Goal: Task Accomplishment & Management: Manage account settings

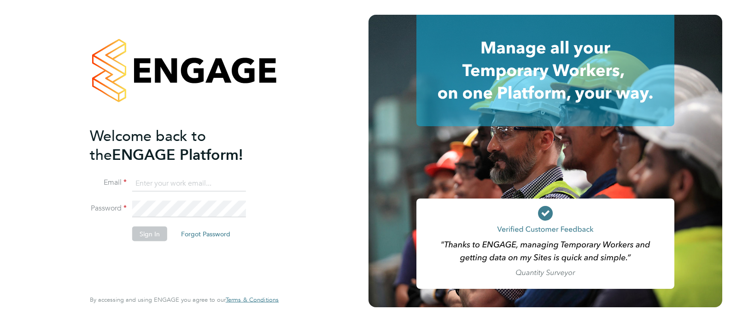
type input "j.crawley@oandb.co.uk"
click at [151, 231] on button "Sign In" at bounding box center [149, 233] width 35 height 15
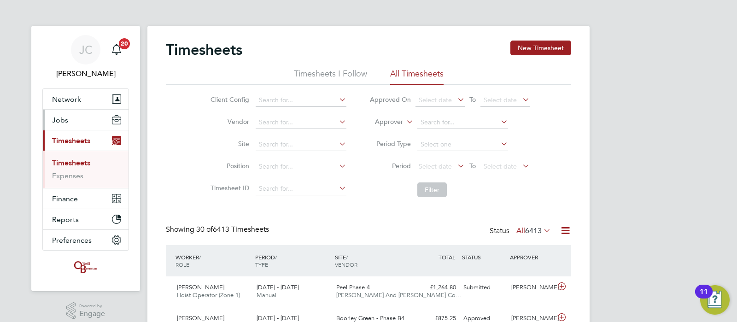
click at [82, 123] on button "Jobs" at bounding box center [86, 120] width 86 height 20
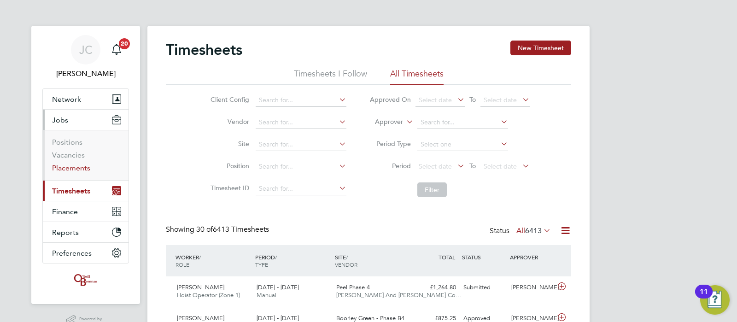
click at [78, 163] on link "Placements" at bounding box center [71, 167] width 38 height 9
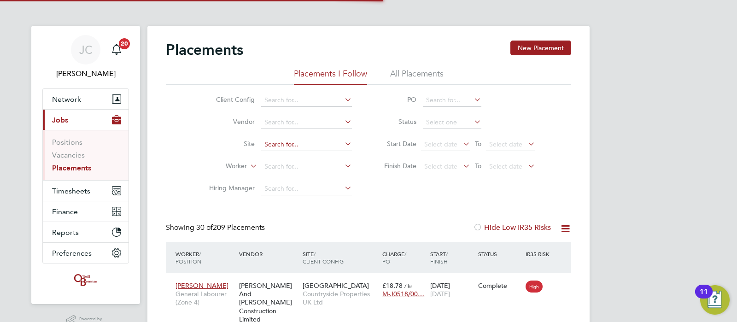
click at [280, 144] on input at bounding box center [306, 144] width 91 height 13
click at [214, 152] on li "Site" at bounding box center [276, 145] width 173 height 22
click at [276, 171] on input at bounding box center [306, 166] width 91 height 13
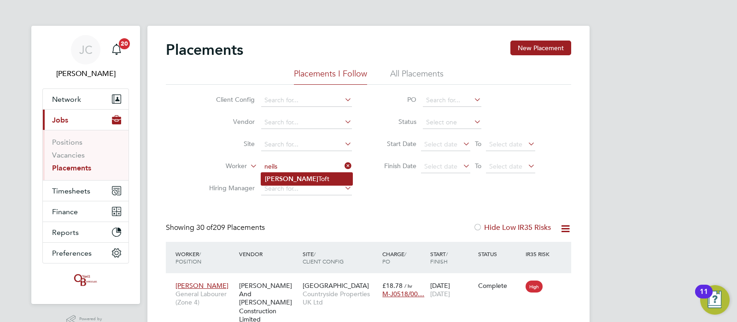
click at [295, 184] on li "Neils Toft" at bounding box center [306, 179] width 91 height 12
type input "Neils Toft"
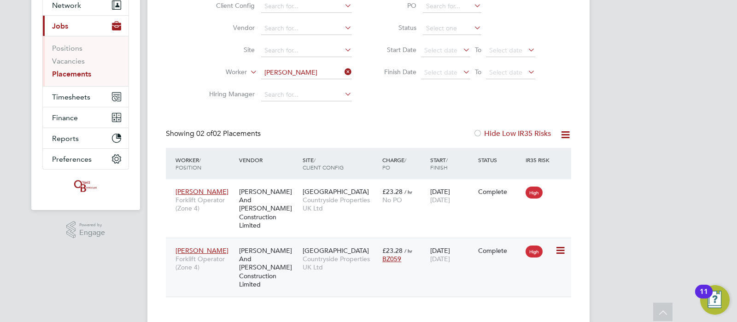
click at [562, 245] on icon at bounding box center [559, 250] width 9 height 11
click at [402, 293] on div "Placements New Placement Placements I Follow All Placements Client Config Vendo…" at bounding box center [368, 128] width 442 height 393
click at [387, 287] on div "Placements New Placement Placements I Follow All Placements Client Config Vendo…" at bounding box center [368, 128] width 442 height 393
click at [343, 69] on icon at bounding box center [343, 71] width 0 height 13
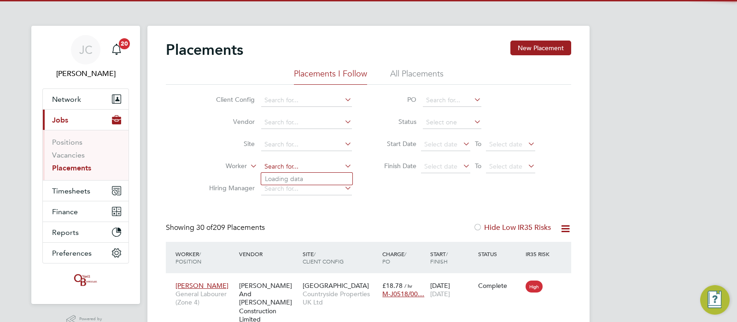
click at [282, 168] on input at bounding box center [306, 166] width 91 height 13
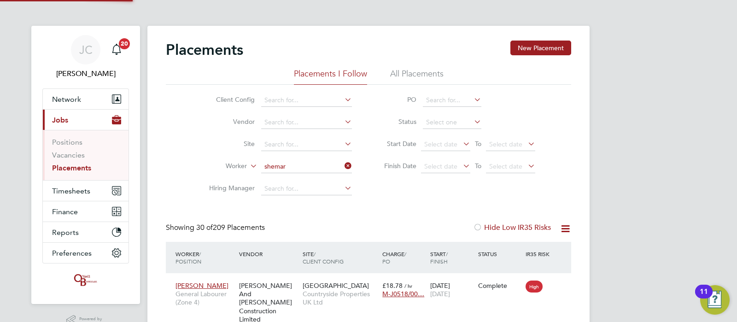
click at [297, 180] on li "Shemar Francis" at bounding box center [306, 179] width 91 height 12
type input "Shemar Francis"
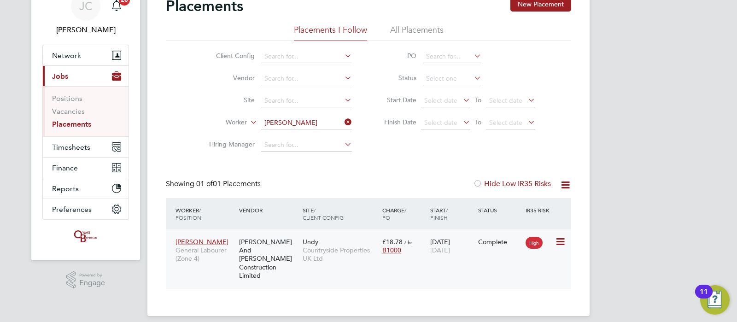
click at [410, 279] on div "Shemar Francis General Labourer (Zone 4) O'Neill And Brennan Construction Limit…" at bounding box center [368, 258] width 405 height 58
click at [343, 121] on icon at bounding box center [343, 122] width 0 height 13
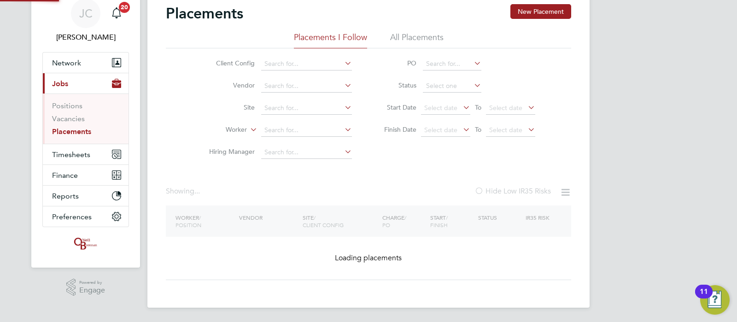
click at [305, 119] on li "Worker" at bounding box center [276, 130] width 173 height 22
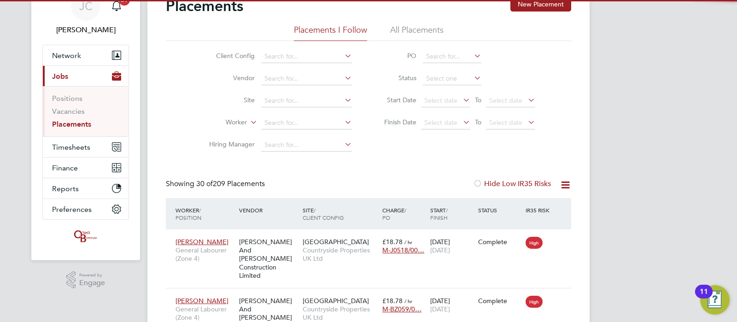
scroll to position [5, 5]
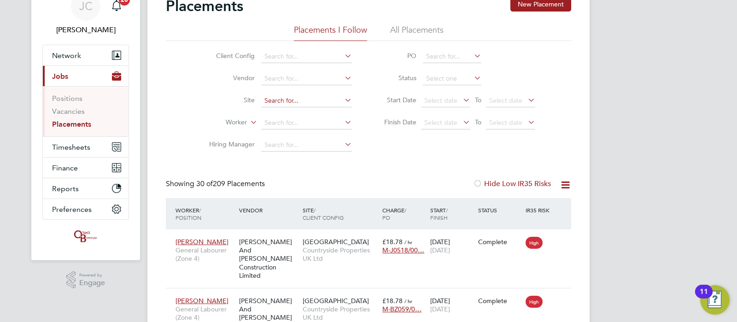
click at [283, 102] on input at bounding box center [306, 100] width 91 height 13
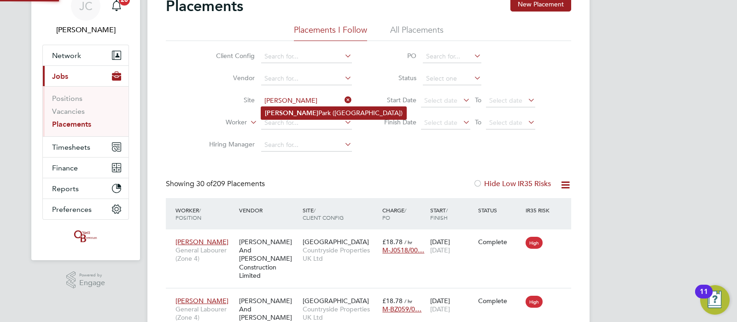
click at [290, 111] on li "[PERSON_NAME][GEOGRAPHIC_DATA] ([GEOGRAPHIC_DATA])" at bounding box center [333, 113] width 145 height 12
type input "[PERSON_NAME][GEOGRAPHIC_DATA] ([GEOGRAPHIC_DATA])"
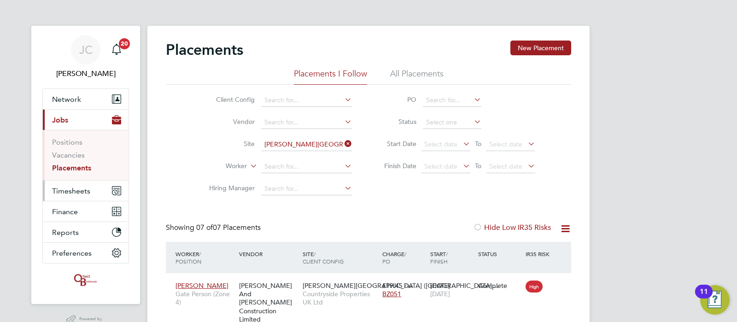
click at [60, 186] on span "Timesheets" at bounding box center [71, 190] width 38 height 9
click at [76, 192] on span "Timesheets" at bounding box center [71, 190] width 38 height 9
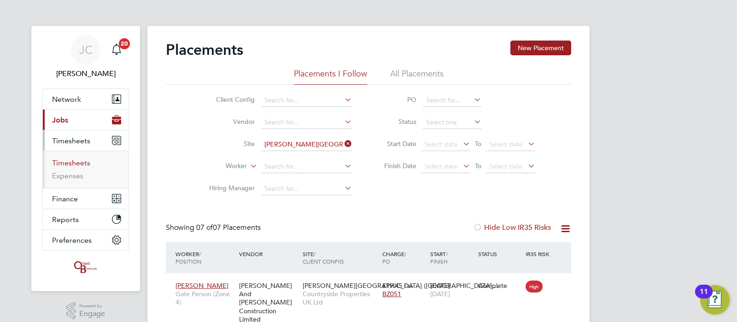
click at [69, 164] on link "Timesheets" at bounding box center [71, 162] width 38 height 9
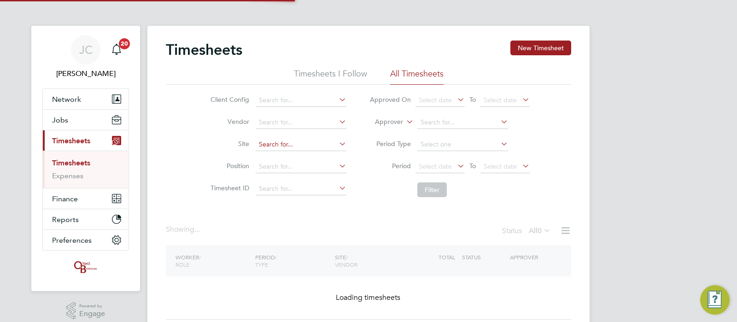
click at [263, 149] on input at bounding box center [301, 144] width 91 height 13
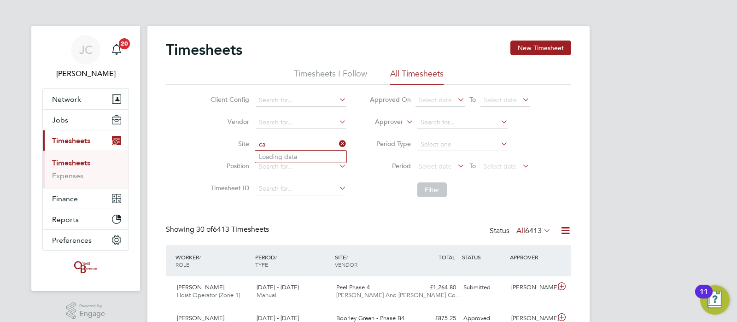
type input "c"
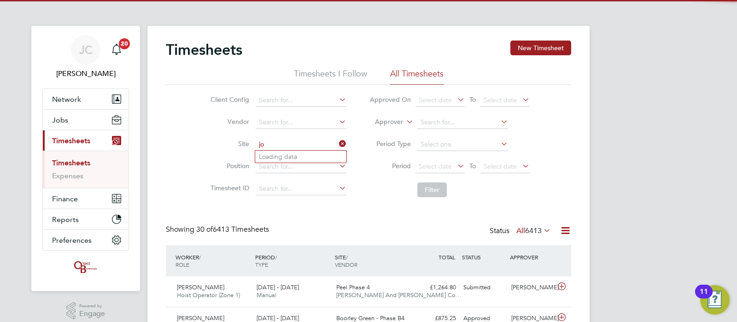
type input "j"
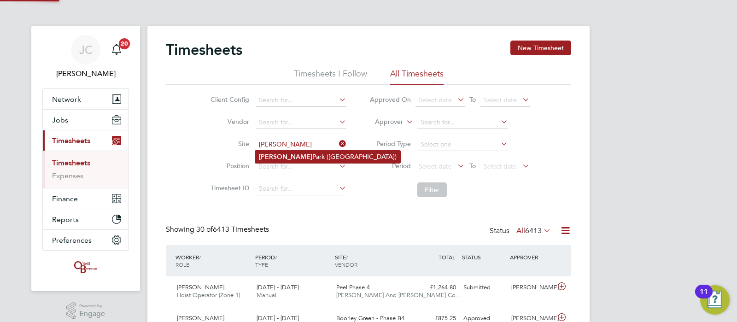
click at [290, 155] on li "[PERSON_NAME][GEOGRAPHIC_DATA] ([GEOGRAPHIC_DATA])" at bounding box center [327, 157] width 145 height 12
type input "[PERSON_NAME][GEOGRAPHIC_DATA] ([GEOGRAPHIC_DATA])"
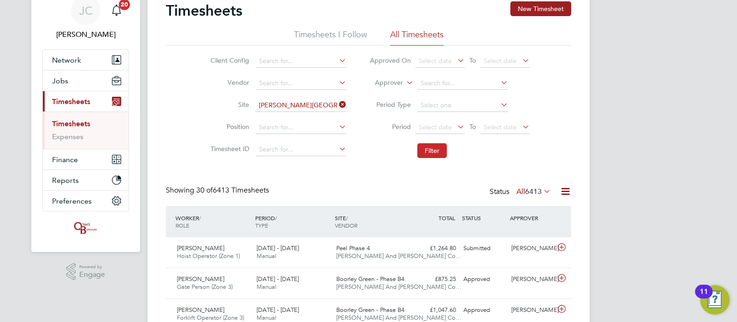
click at [428, 149] on button "Filter" at bounding box center [431, 150] width 29 height 15
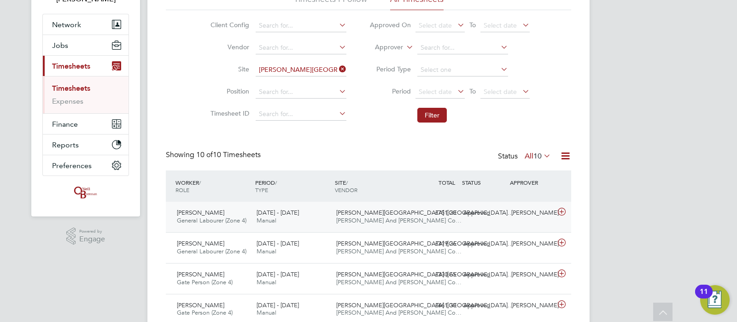
click at [559, 210] on icon at bounding box center [562, 211] width 12 height 7
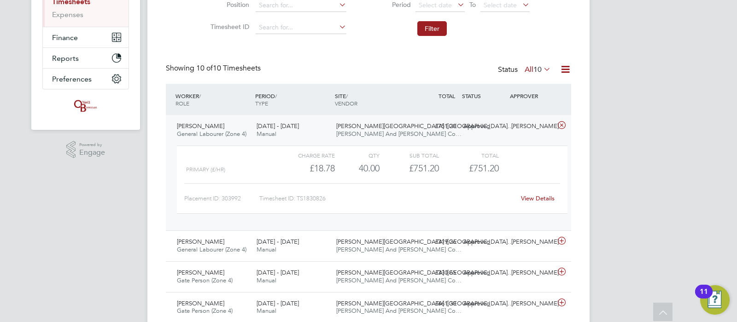
click at [533, 199] on link "View Details" at bounding box center [538, 198] width 34 height 8
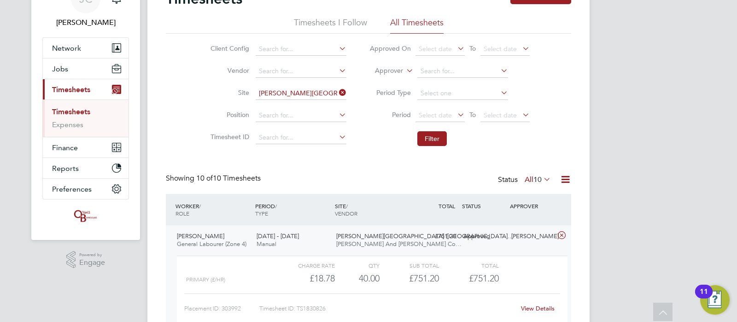
scroll to position [42, 0]
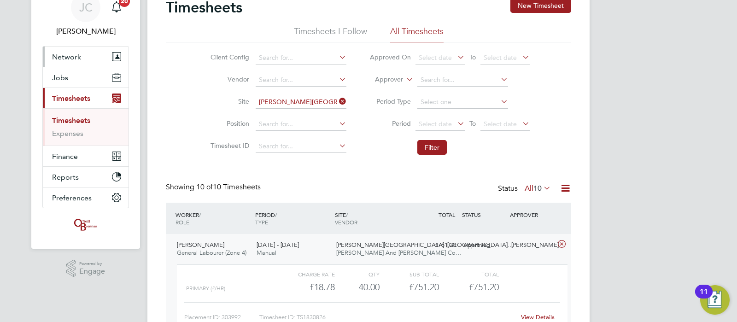
click at [76, 61] on button "Network" at bounding box center [86, 57] width 86 height 20
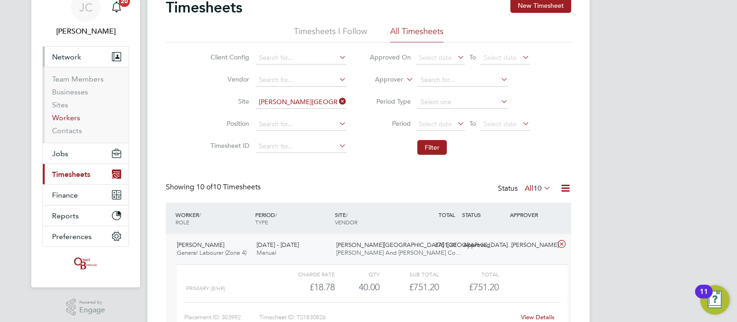
click at [68, 116] on link "Workers" at bounding box center [66, 117] width 28 height 9
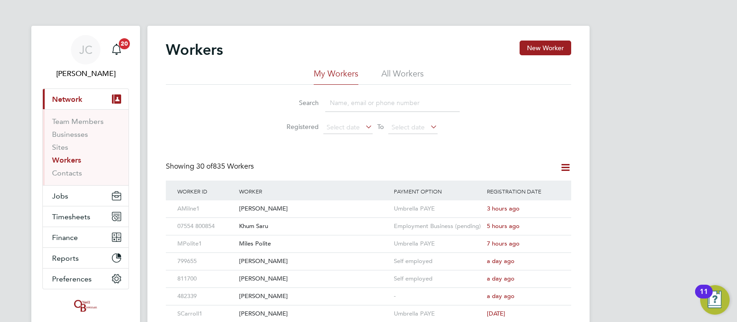
click at [357, 109] on input at bounding box center [392, 103] width 134 height 18
type input "joe childs"
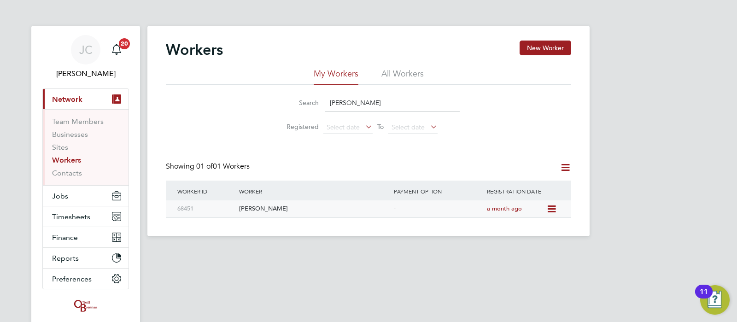
click at [553, 206] on icon at bounding box center [550, 209] width 9 height 11
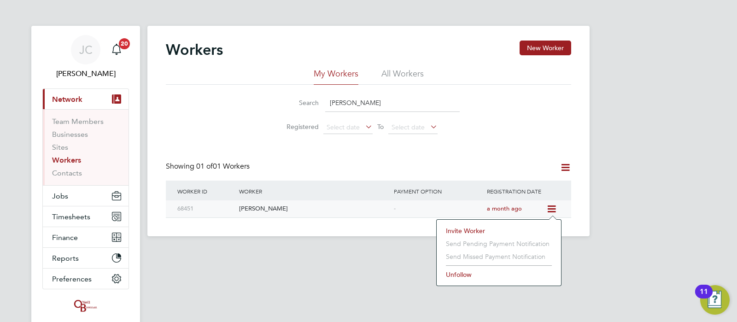
click at [258, 207] on div "[PERSON_NAME]" at bounding box center [314, 208] width 155 height 17
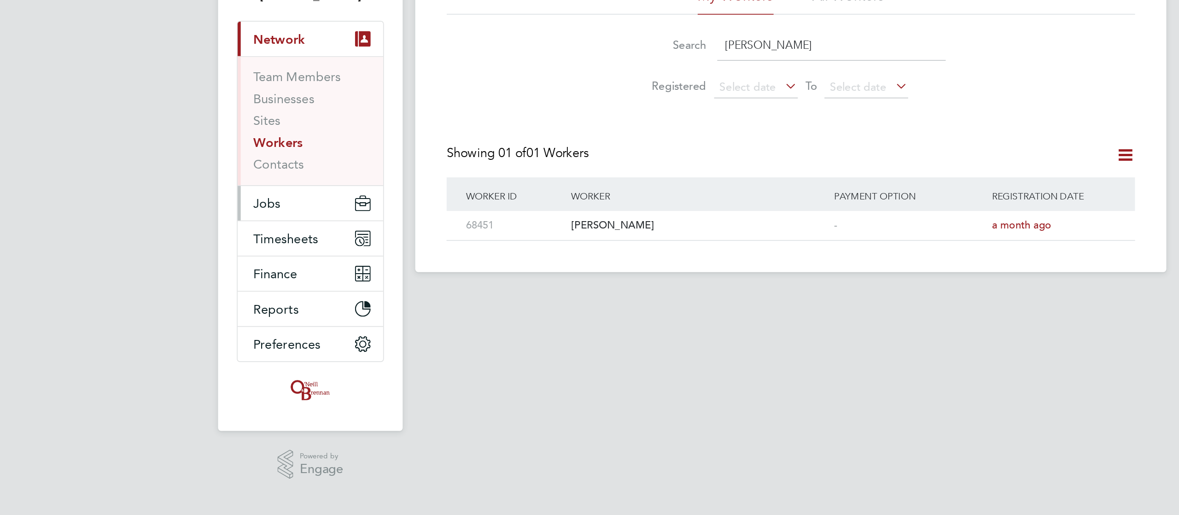
click at [295, 196] on button "Jobs" at bounding box center [307, 196] width 86 height 20
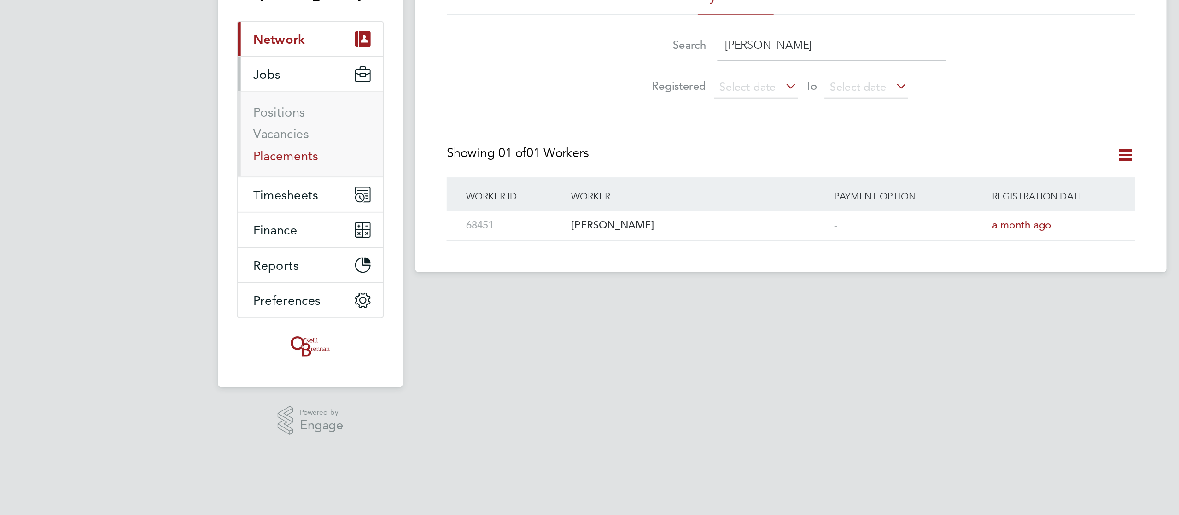
click at [299, 167] on link "Placements" at bounding box center [292, 167] width 38 height 9
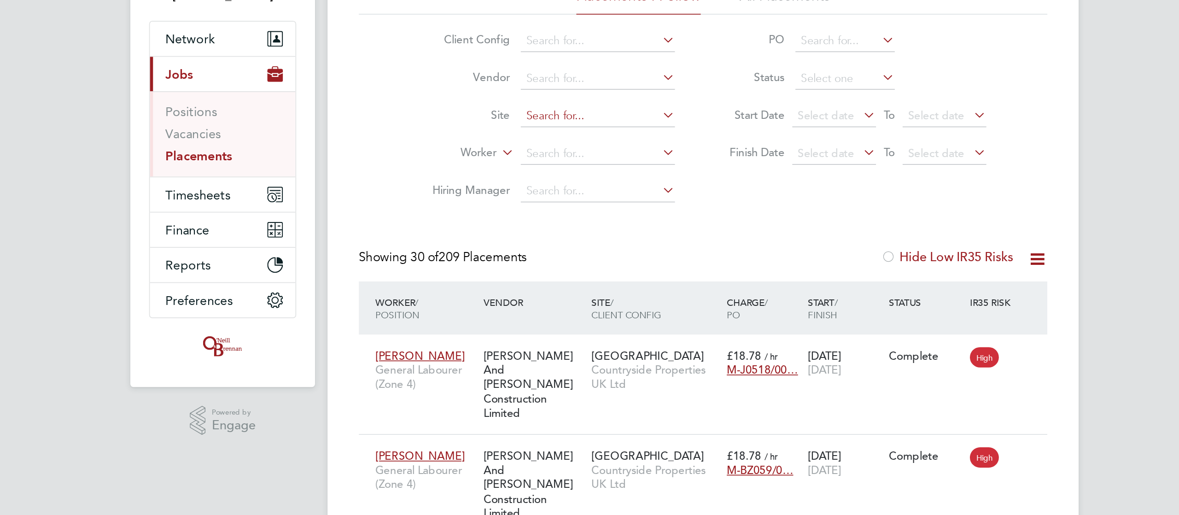
click at [502, 143] on input at bounding box center [527, 144] width 91 height 13
click at [517, 159] on li "New Fo sseway Road" at bounding box center [530, 157] width 97 height 12
type input "New Fosseway Road"
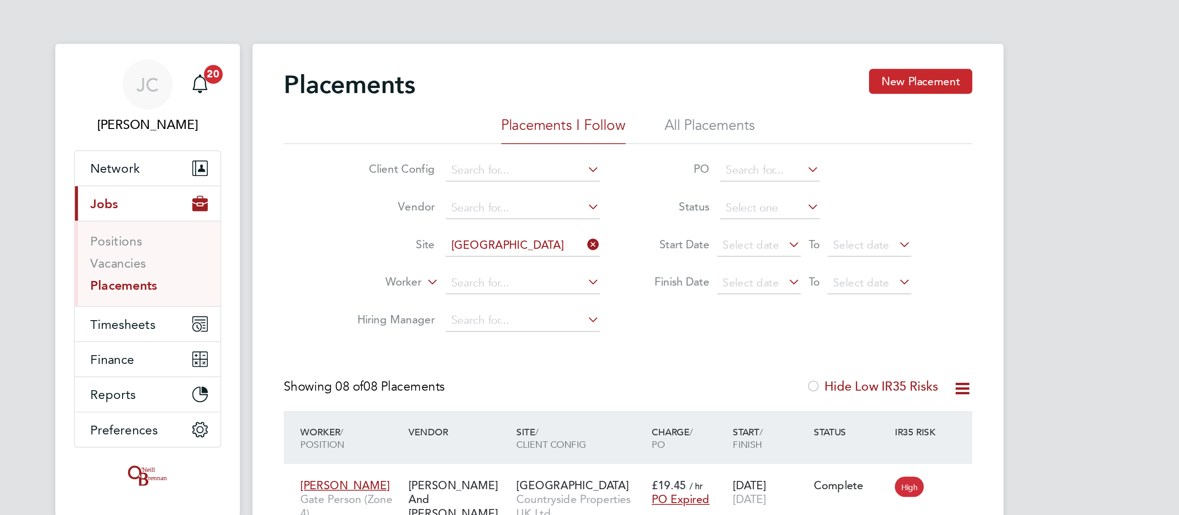
click at [736, 54] on button "New Placement" at bounding box center [761, 48] width 61 height 15
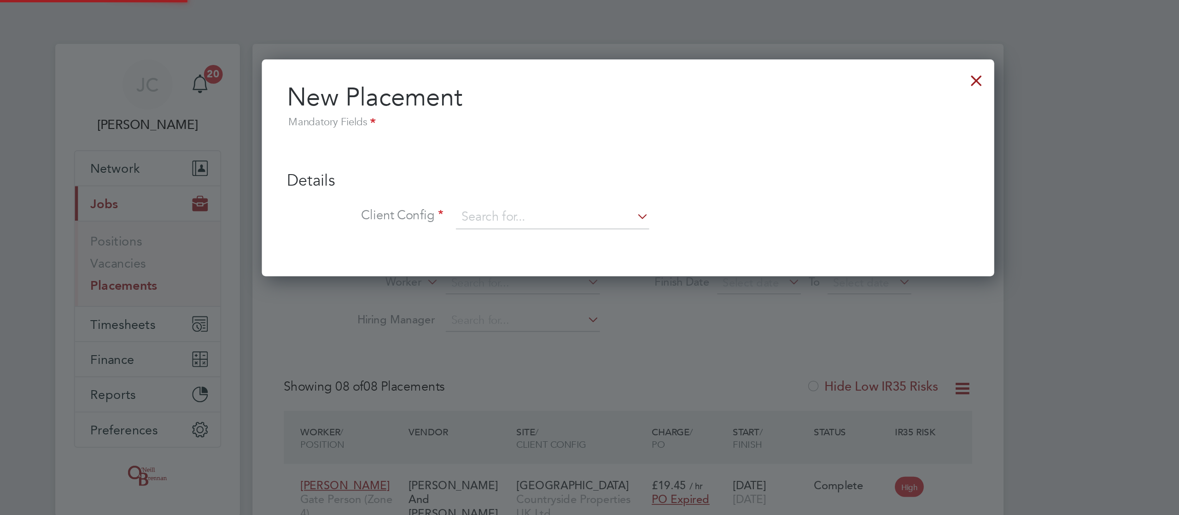
scroll to position [127, 431]
click at [736, 49] on div at bounding box center [794, 45] width 17 height 17
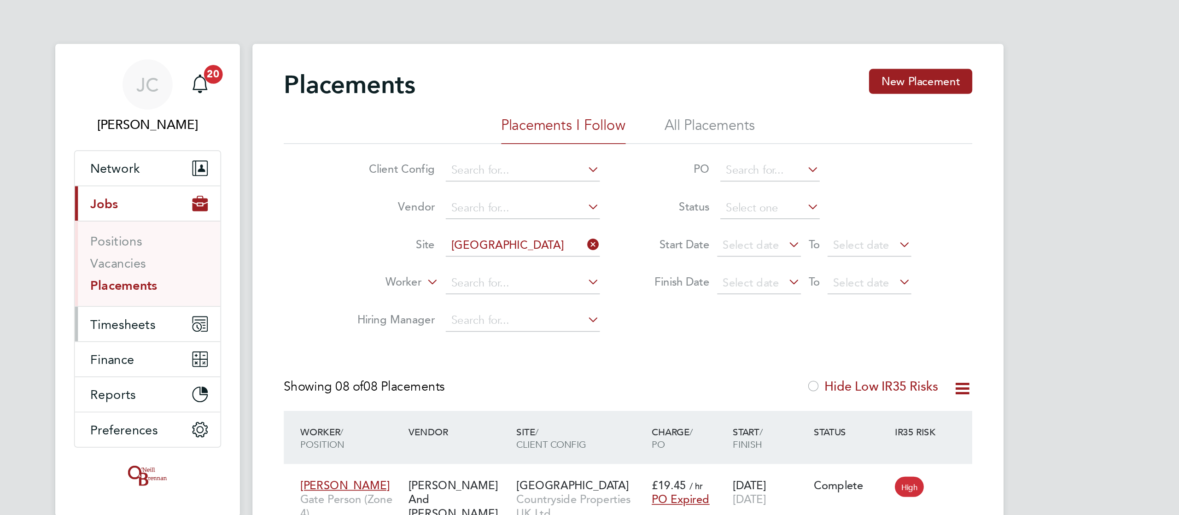
click at [314, 189] on button "Timesheets" at bounding box center [307, 190] width 86 height 20
click at [303, 189] on span "Timesheets" at bounding box center [292, 190] width 38 height 9
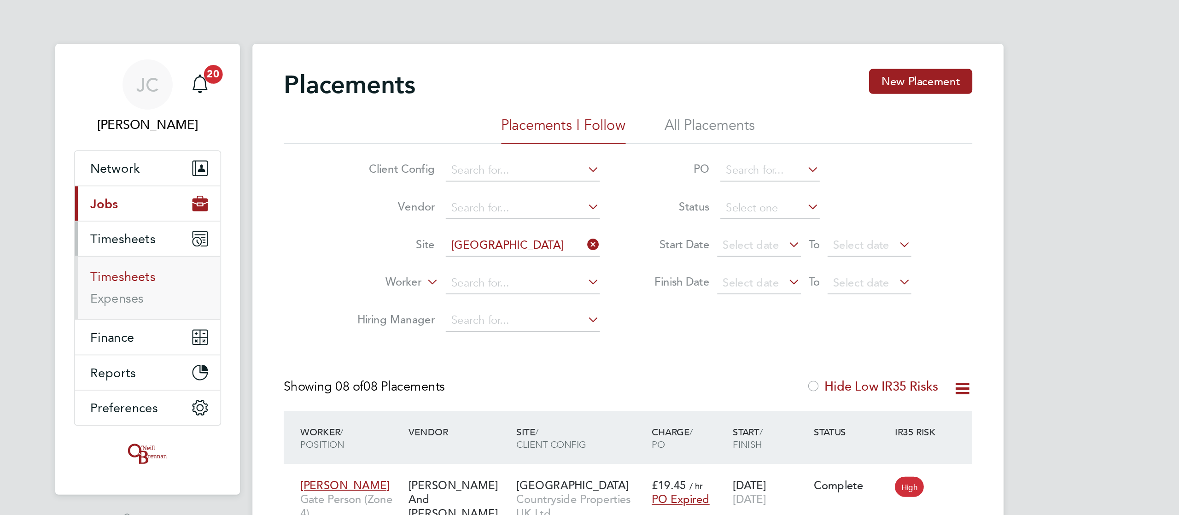
click at [291, 163] on link "Timesheets" at bounding box center [292, 162] width 38 height 9
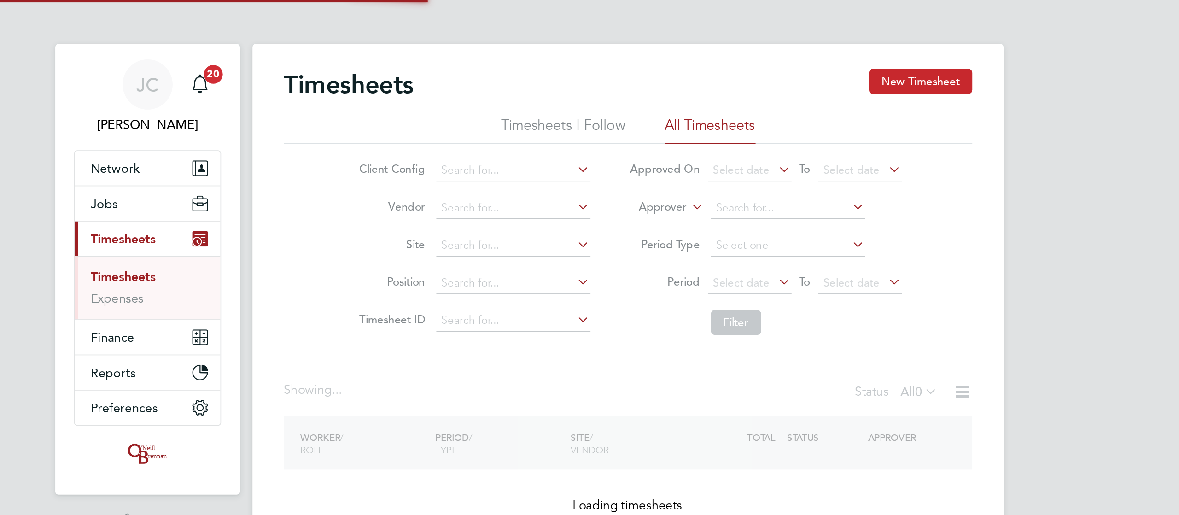
click at [735, 60] on div "Timesheets New Timesheet" at bounding box center [589, 55] width 405 height 28
click at [736, 52] on button "New Timesheet" at bounding box center [761, 48] width 61 height 15
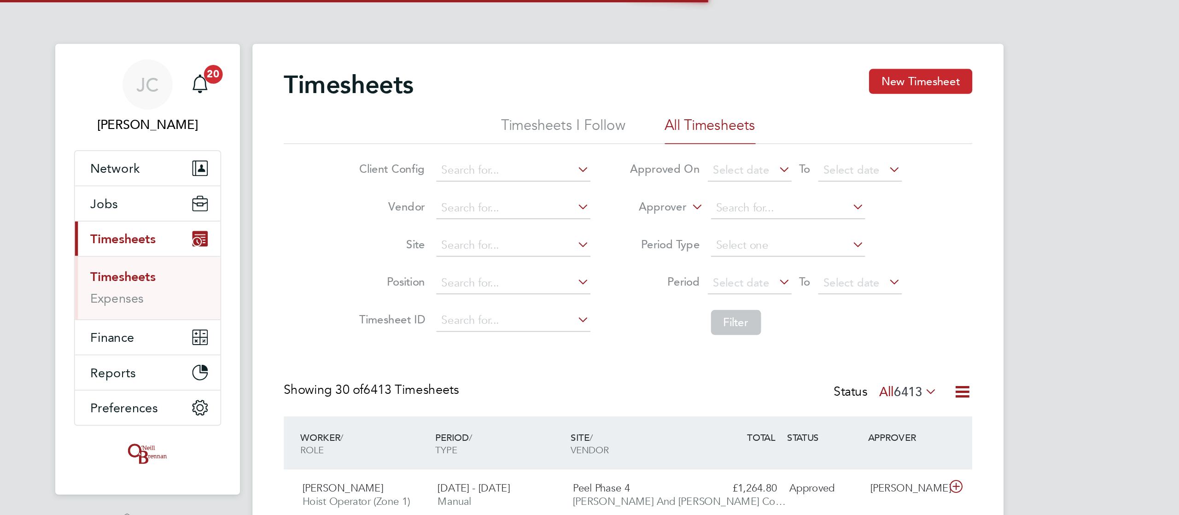
scroll to position [23, 80]
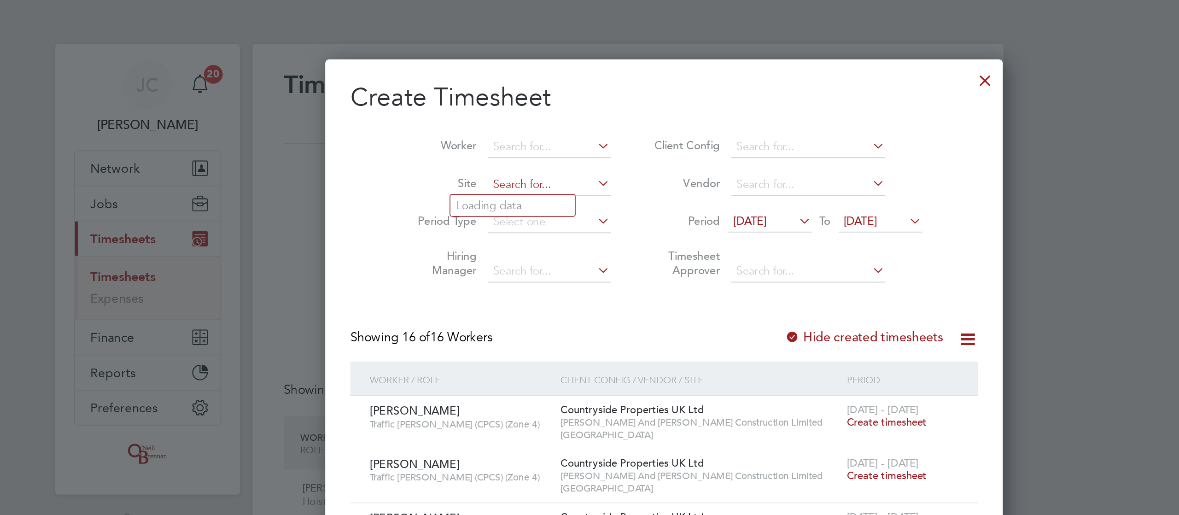
click at [507, 111] on input at bounding box center [543, 108] width 72 height 13
click at [513, 123] on li "Undy" at bounding box center [521, 121] width 73 height 12
type input "Undy"
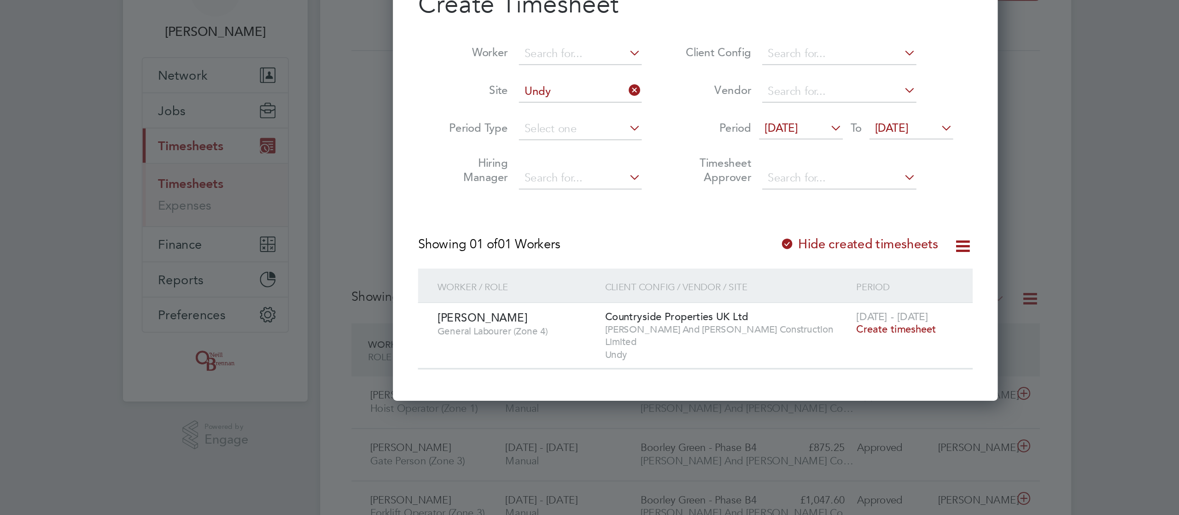
click at [704, 249] on span "Create timesheet" at bounding box center [707, 248] width 47 height 8
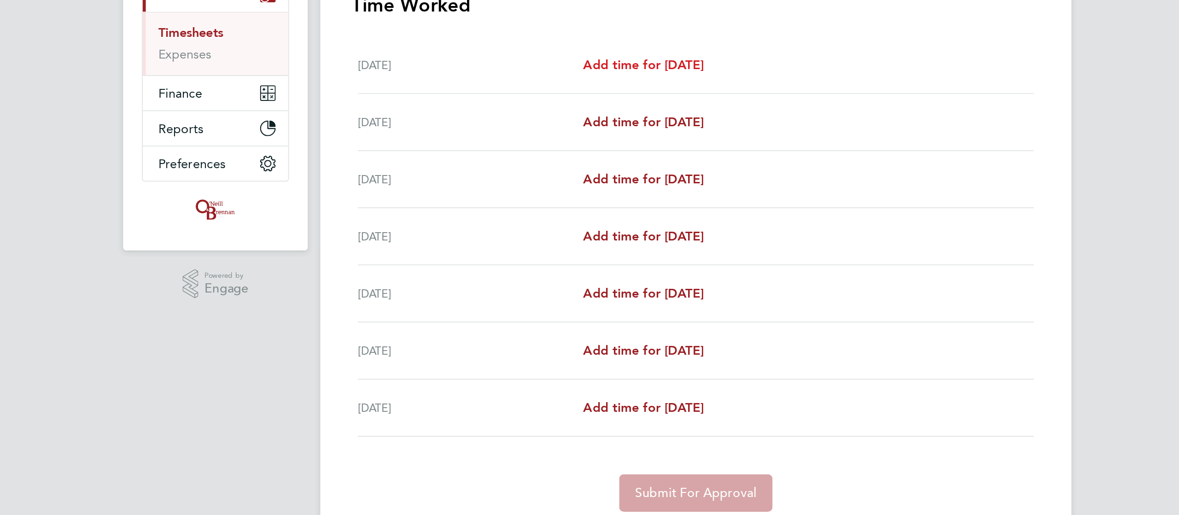
click at [572, 183] on span "Add time for Mon 22 Sep" at bounding box center [558, 181] width 71 height 9
select select "30"
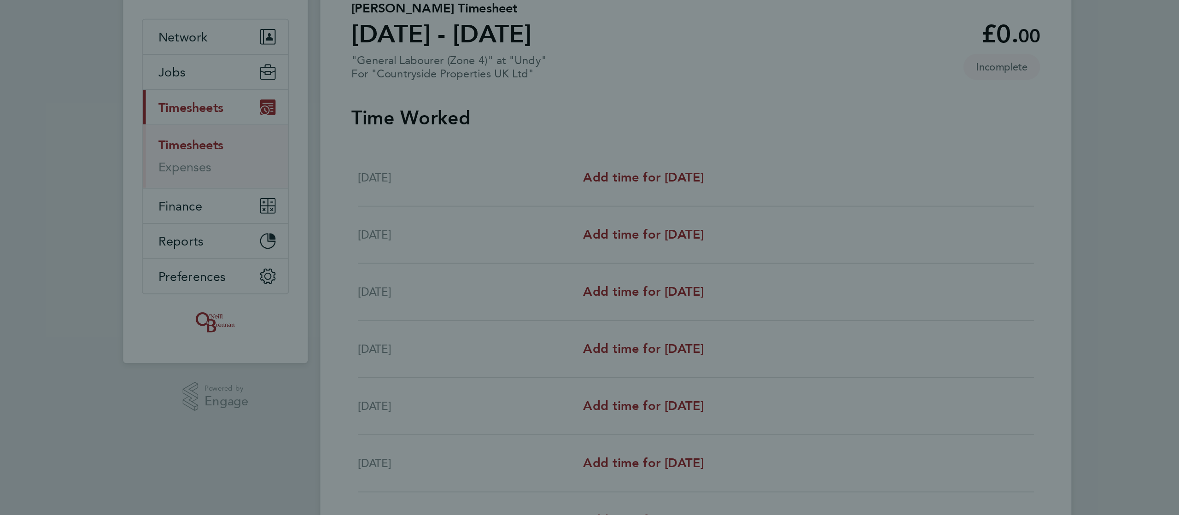
click at [560, 180] on div "Back Mon 22 Sep Enter time worked for this day. Rate Primary - 18.78 Start Time…" at bounding box center [589, 257] width 1179 height 515
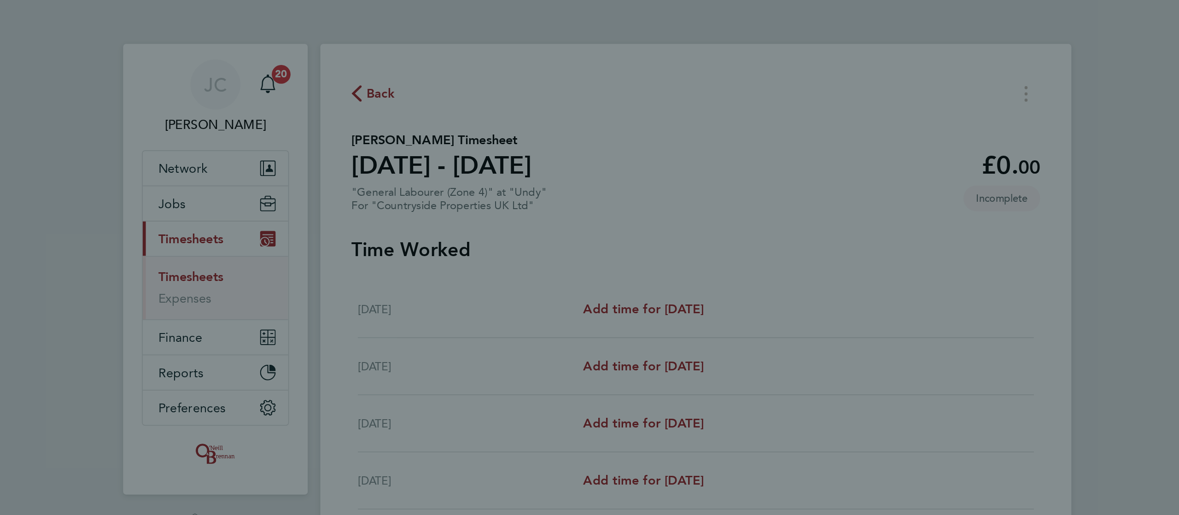
click at [551, 182] on div "Back Mon 22 Sep Enter time worked for this day. Rate Primary - 18.78 Start Time…" at bounding box center [589, 257] width 1179 height 515
click at [594, 152] on div "Back Mon 22 Sep Enter time worked for this day. Rate Primary - 18.78 Start Time…" at bounding box center [589, 257] width 1179 height 515
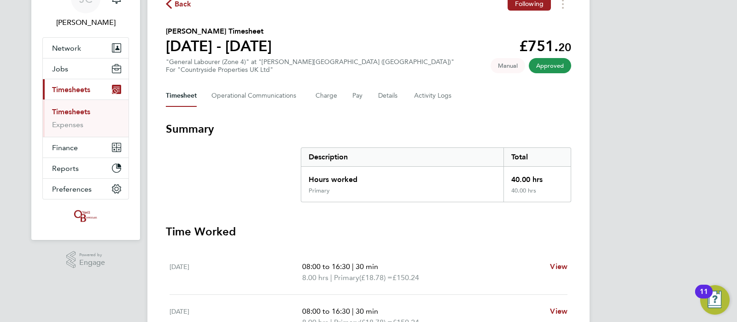
scroll to position [52, 0]
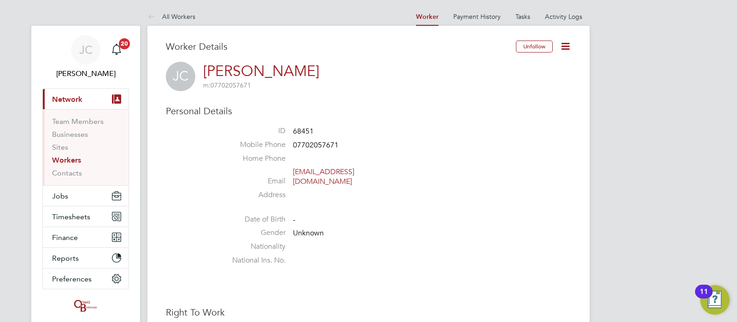
click at [560, 44] on icon at bounding box center [565, 47] width 12 height 12
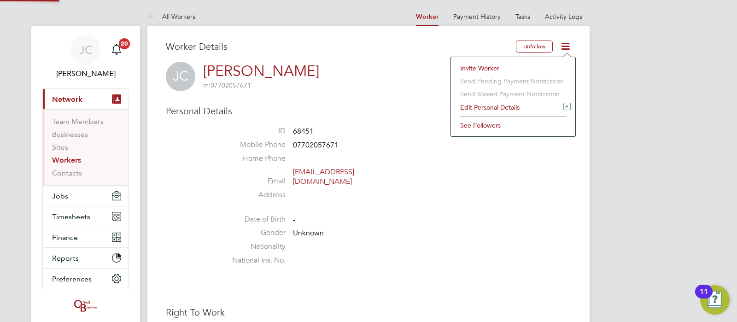
click at [490, 107] on li "Edit Personal Details e" at bounding box center [512, 107] width 115 height 13
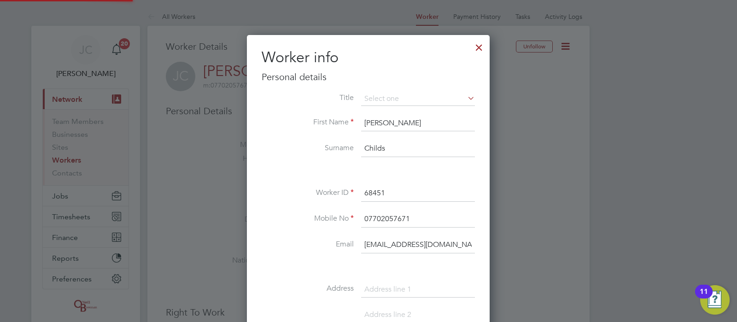
scroll to position [518, 243]
click at [278, 176] on div "Title First Name [PERSON_NAME] Surname Childs Worker ID 68451 Mobile No 0770205…" at bounding box center [368, 297] width 213 height 411
click at [380, 127] on input "[PERSON_NAME]" at bounding box center [418, 123] width 114 height 17
type input "J"
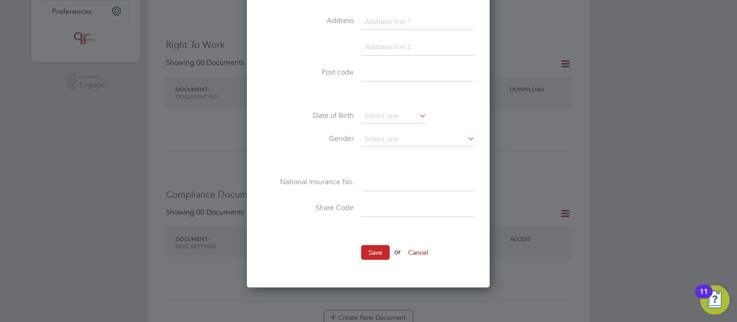
type input "Callum"
click at [371, 247] on button "Save" at bounding box center [375, 252] width 29 height 15
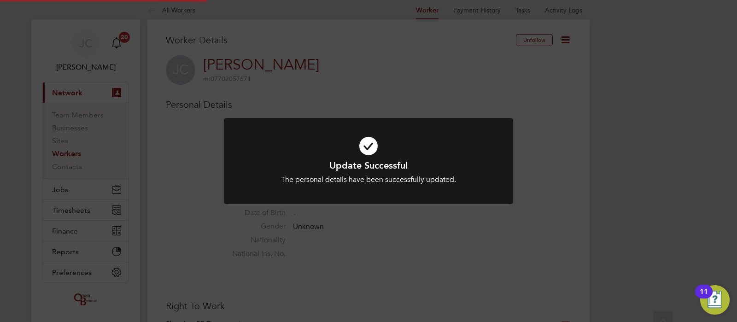
scroll to position [0, 0]
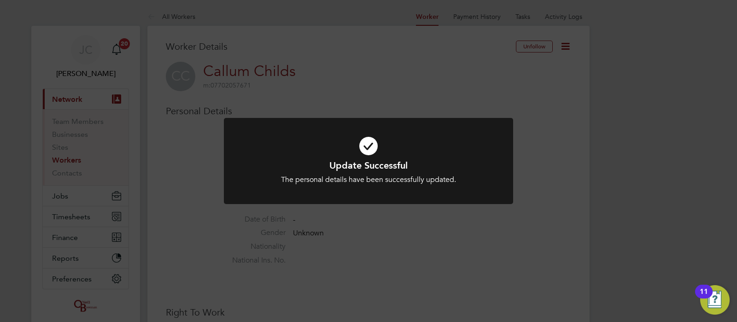
click at [381, 100] on div "Update Successful The personal details have been successfully updated. Cancel O…" at bounding box center [368, 161] width 737 height 322
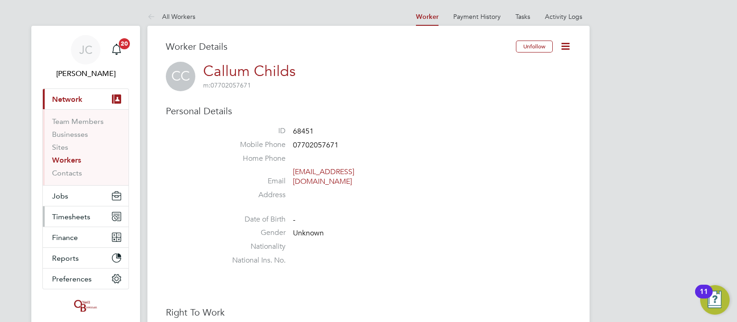
click at [73, 215] on span "Timesheets" at bounding box center [71, 216] width 38 height 9
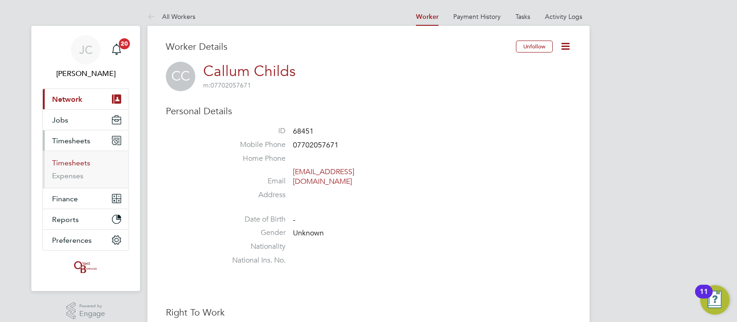
click at [67, 160] on link "Timesheets" at bounding box center [71, 162] width 38 height 9
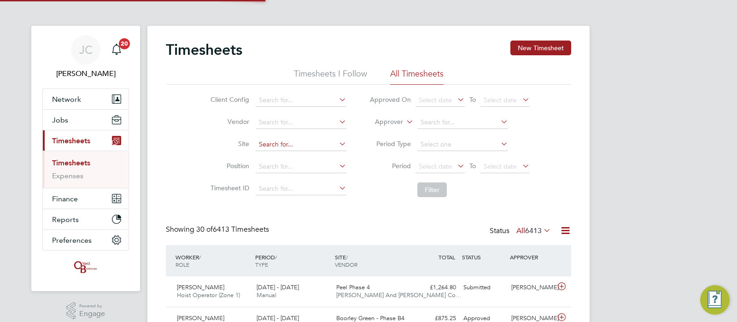
click at [306, 148] on input at bounding box center [301, 144] width 91 height 13
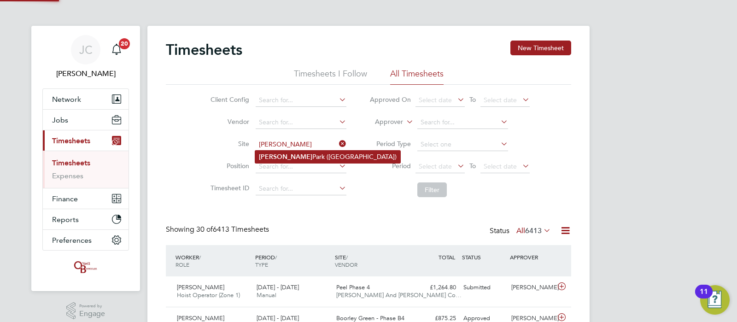
click at [298, 160] on li "[PERSON_NAME][GEOGRAPHIC_DATA] ([GEOGRAPHIC_DATA])" at bounding box center [327, 157] width 145 height 12
type input "[PERSON_NAME][GEOGRAPHIC_DATA] ([GEOGRAPHIC_DATA])"
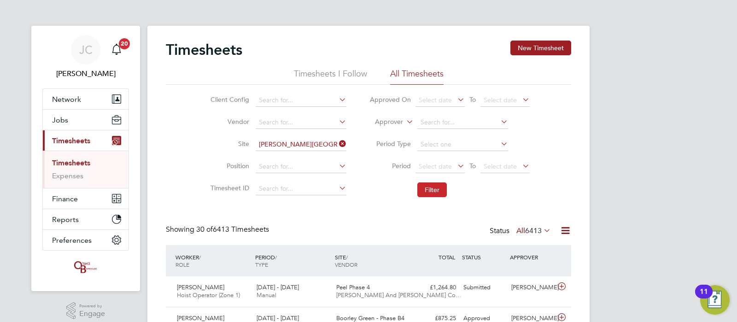
click at [437, 193] on button "Filter" at bounding box center [431, 189] width 29 height 15
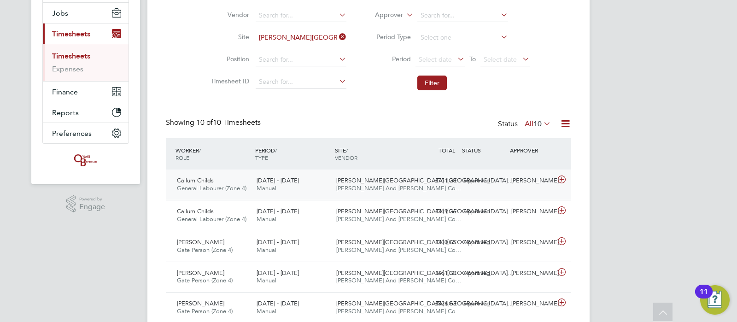
click at [561, 180] on icon at bounding box center [562, 179] width 12 height 7
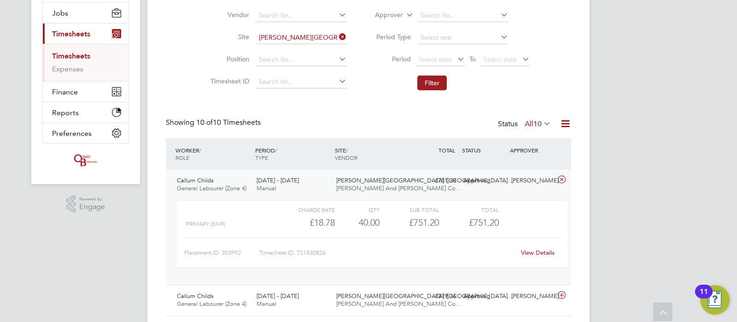
click at [532, 246] on div "View Details" at bounding box center [537, 252] width 45 height 15
click at [536, 250] on link "View Details" at bounding box center [538, 253] width 34 height 8
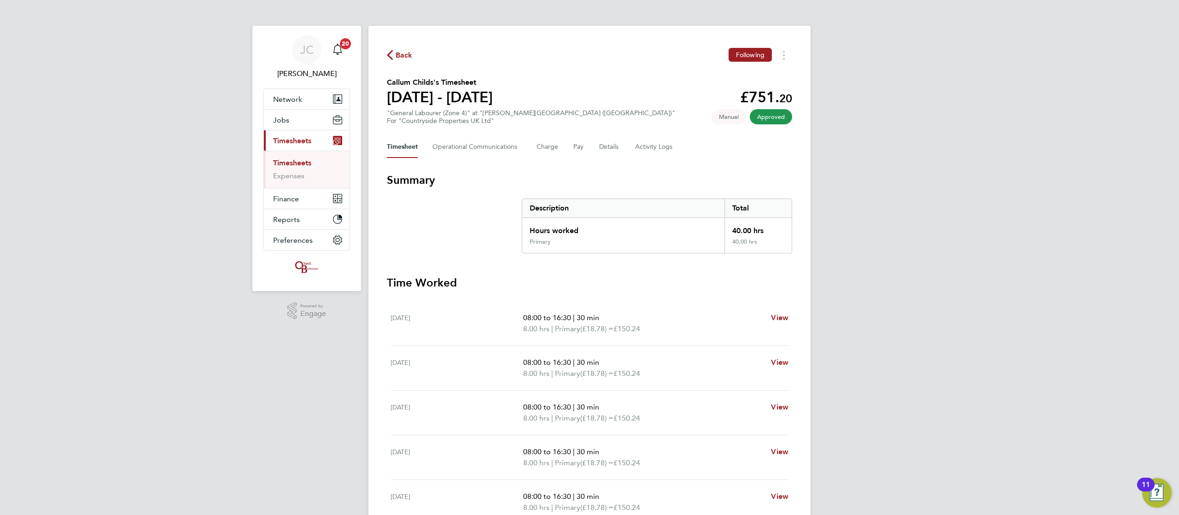
scroll to position [60, 0]
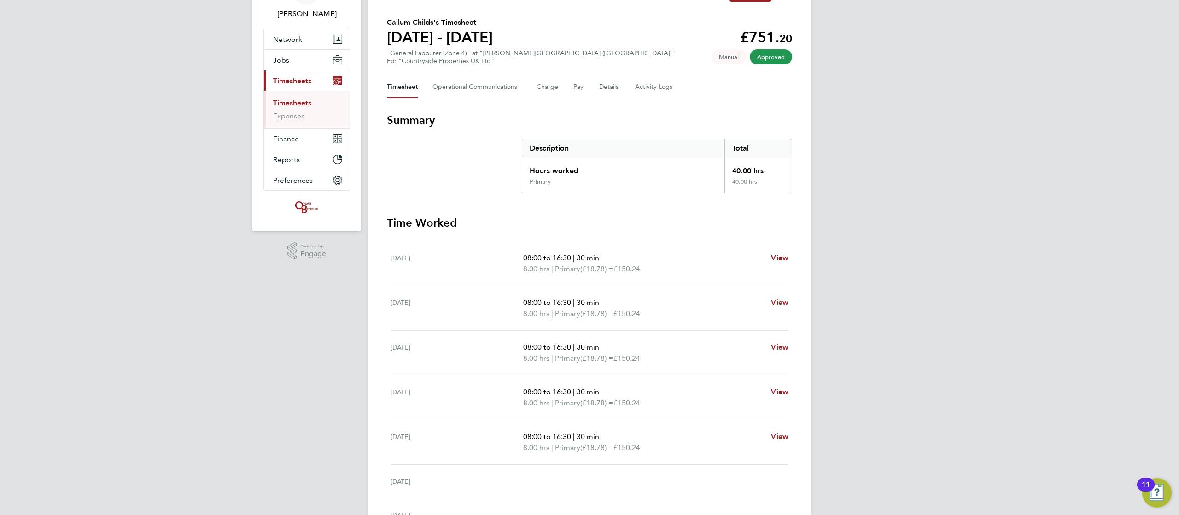
click at [736, 237] on div "[PERSON_NAME] Notifications 20 Applications: Network Team Members Businesses Si…" at bounding box center [589, 276] width 1179 height 673
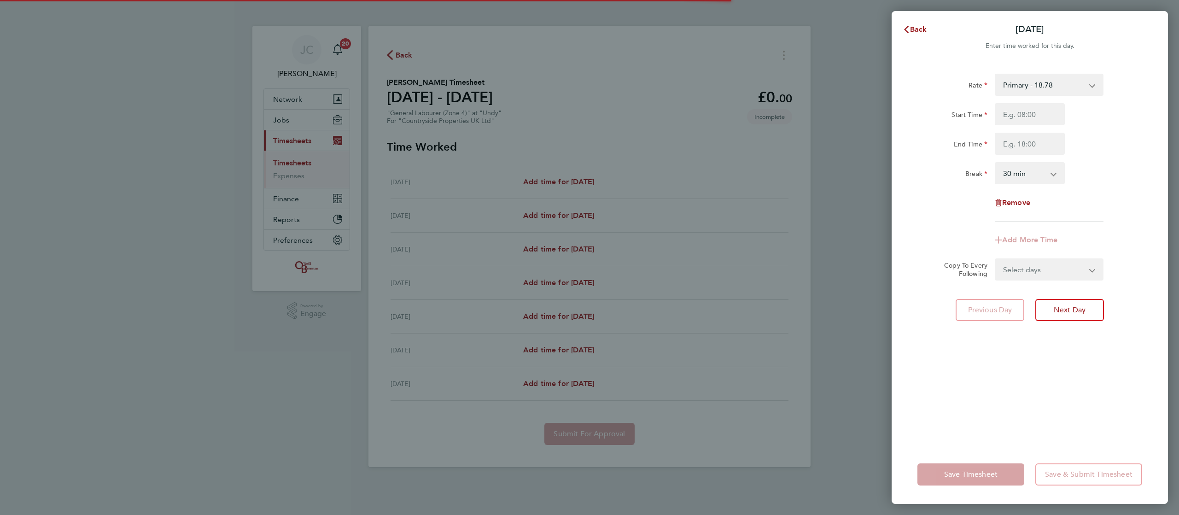
select select "30"
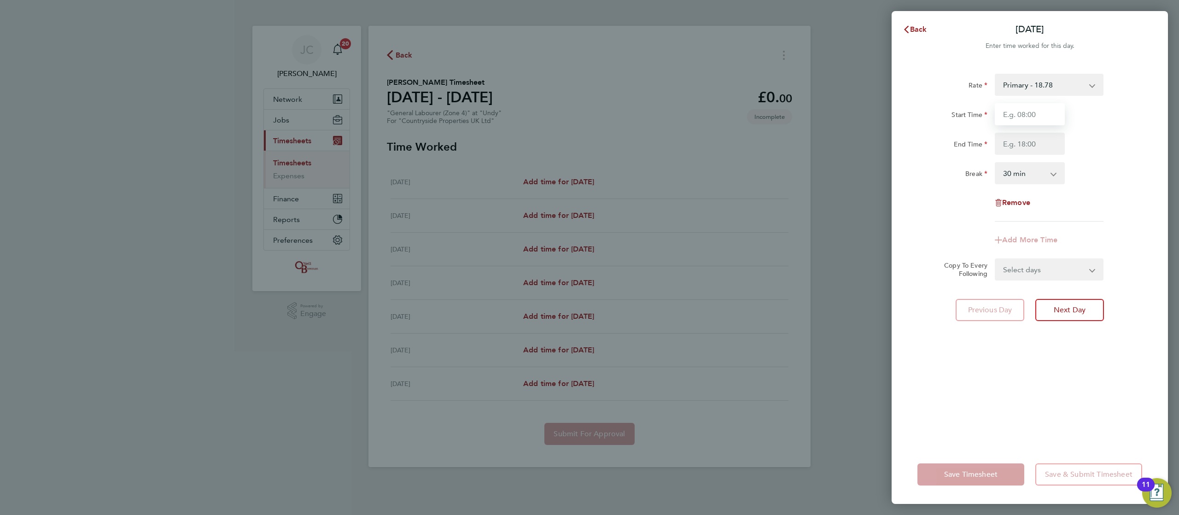
click at [1026, 114] on input "Start Time" at bounding box center [1030, 114] width 70 height 22
type input "07:00"
drag, startPoint x: 1019, startPoint y: 143, endPoint x: 1036, endPoint y: 150, distance: 18.0
click at [1036, 150] on input "End Time" at bounding box center [1030, 144] width 70 height 22
type input "16:00"
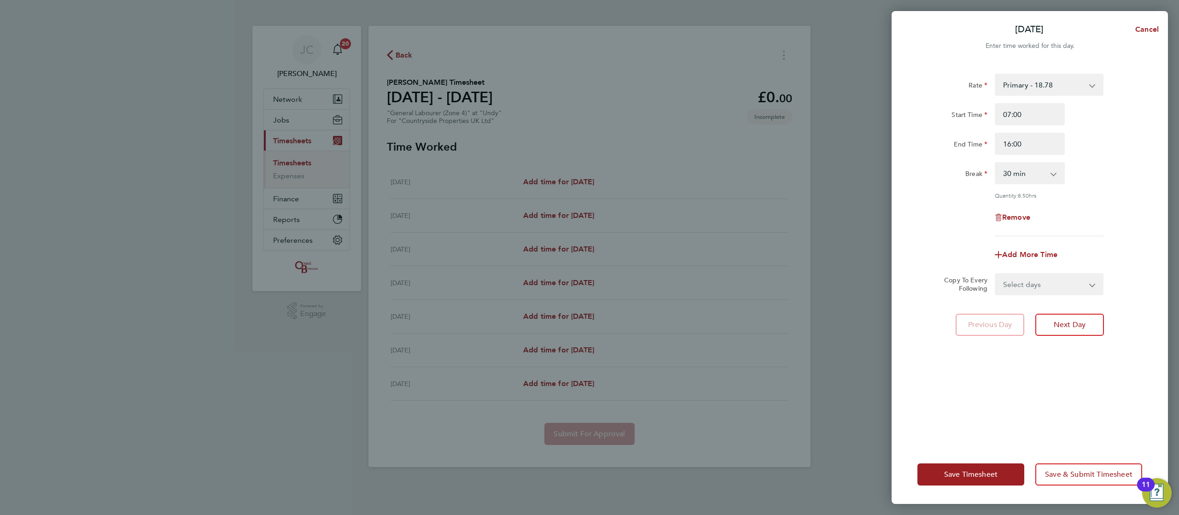
click at [1117, 208] on div "Remove" at bounding box center [1030, 217] width 232 height 22
click at [1042, 281] on select "Select days Day Weekday (Mon-Fri) Weekend (Sat-Sun) Tuesday Wednesday Thursday …" at bounding box center [1043, 284] width 97 height 20
select select "WEEKDAY"
click at [995, 274] on select "Select days Day Weekday (Mon-Fri) Weekend (Sat-Sun) Tuesday Wednesday Thursday …" at bounding box center [1043, 284] width 97 height 20
select select "2025-09-28"
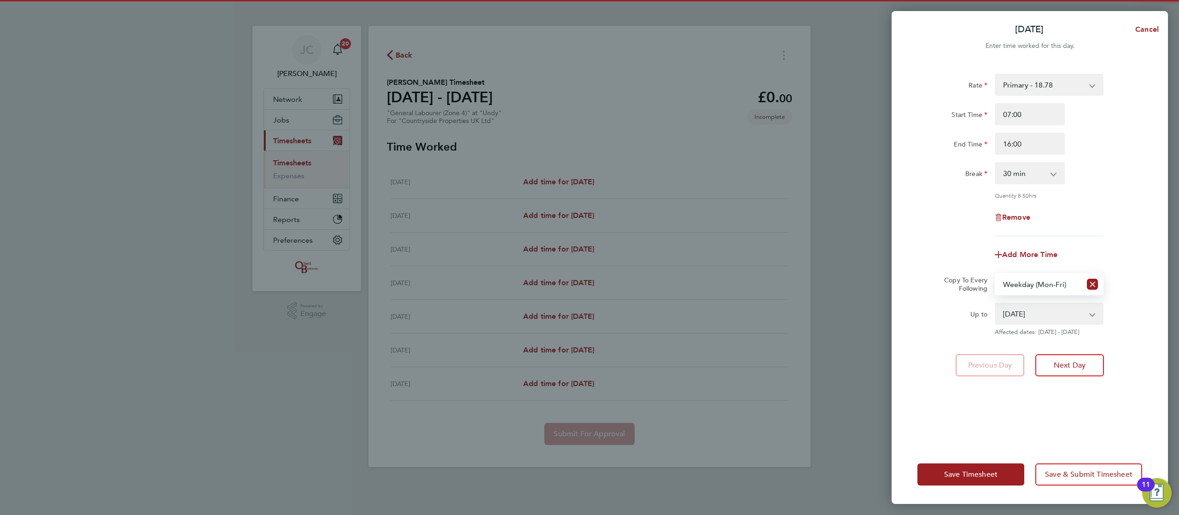
click at [919, 217] on div "Remove" at bounding box center [1030, 217] width 232 height 22
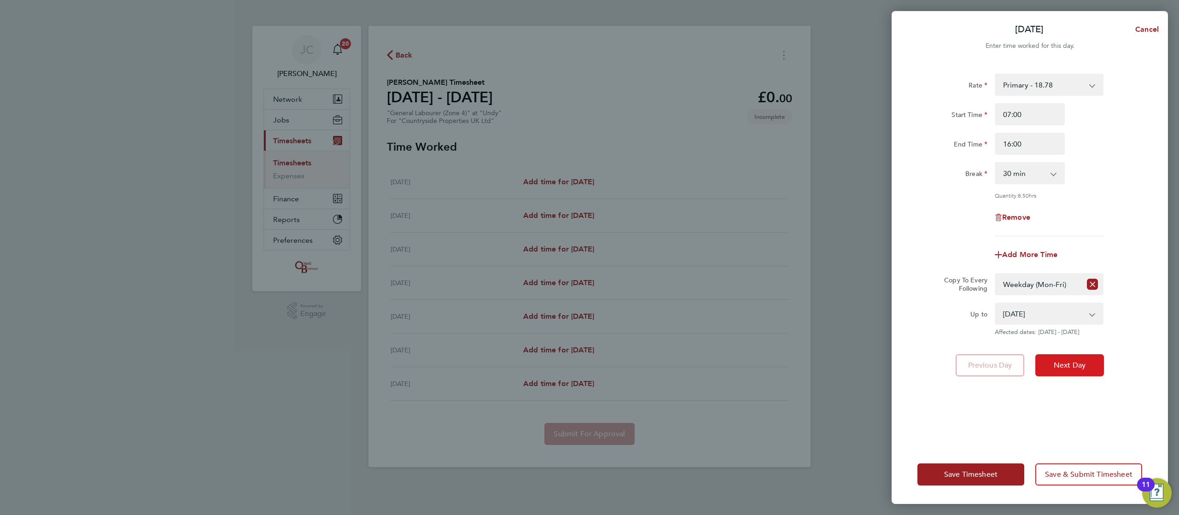
click at [1064, 362] on span "Next Day" at bounding box center [1069, 365] width 32 height 9
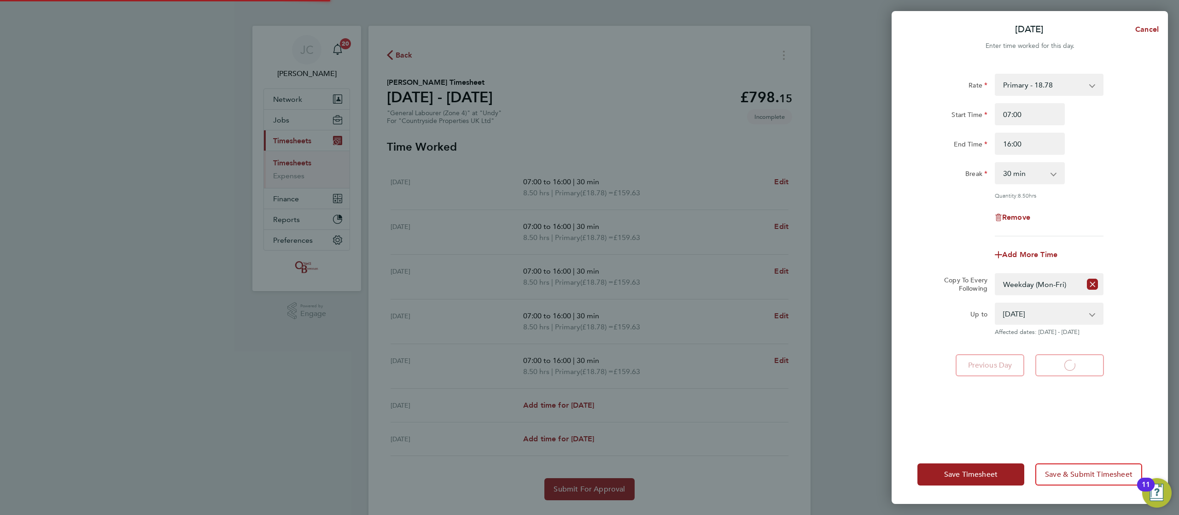
select select "30"
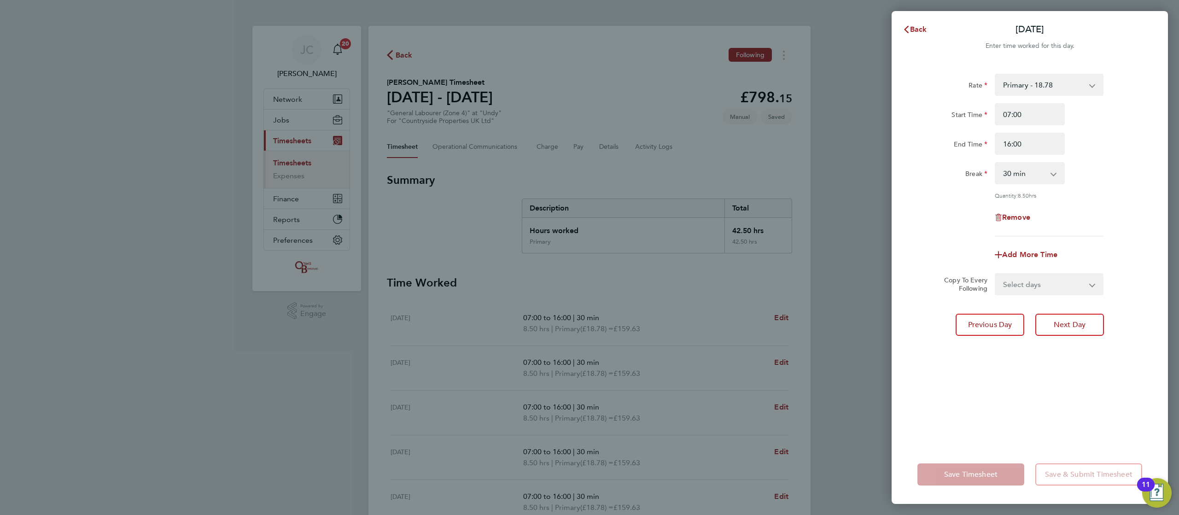
click at [848, 331] on div "Back Tue 23 Sep Enter time worked for this day. Rate Primary - 18.78 Start Time…" at bounding box center [589, 257] width 1179 height 515
click at [914, 31] on span "Back" at bounding box center [918, 29] width 17 height 9
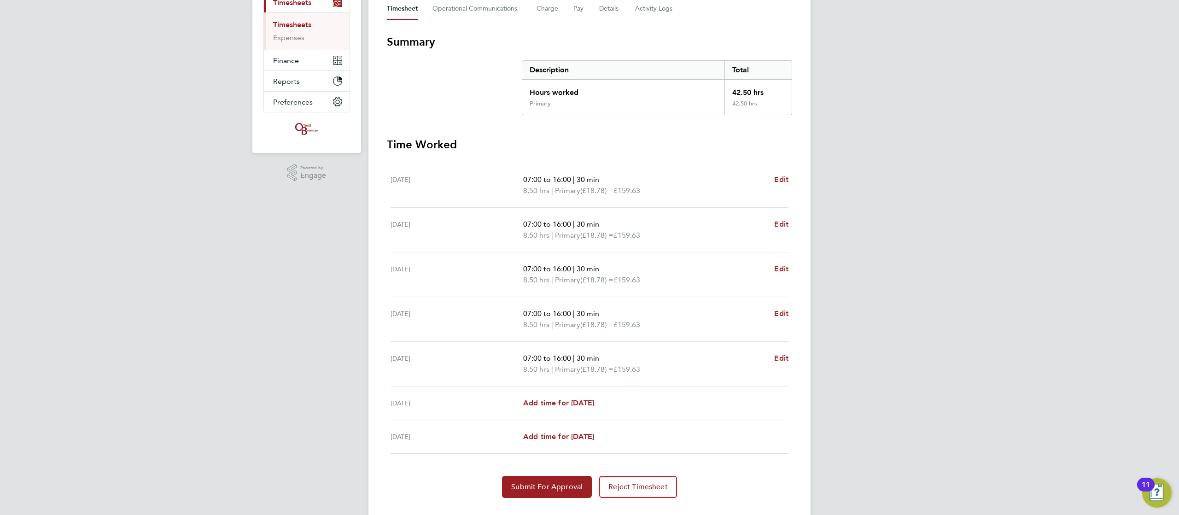
scroll to position [144, 0]
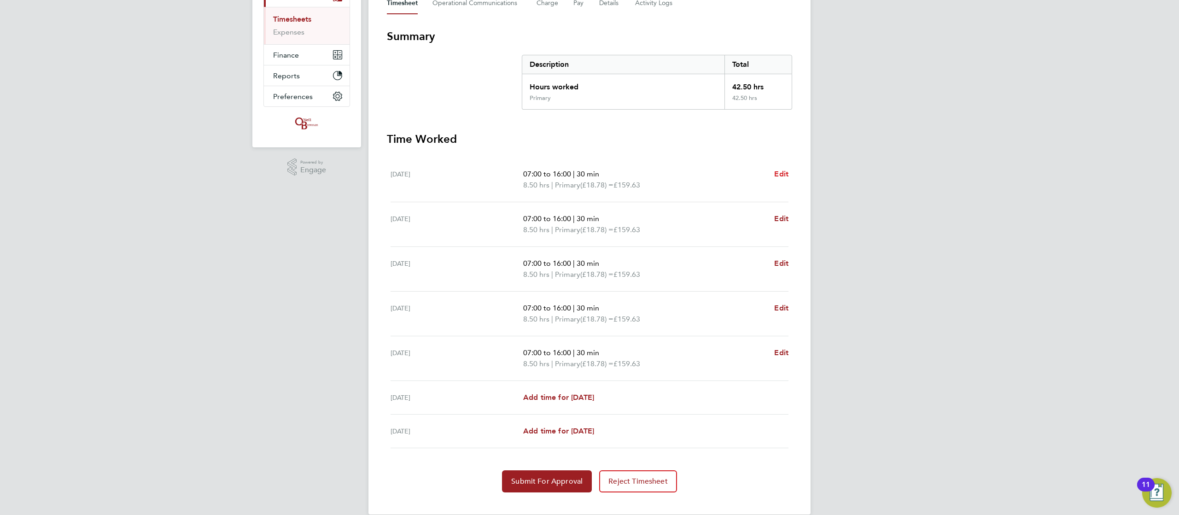
click at [783, 176] on span "Edit" at bounding box center [781, 173] width 14 height 9
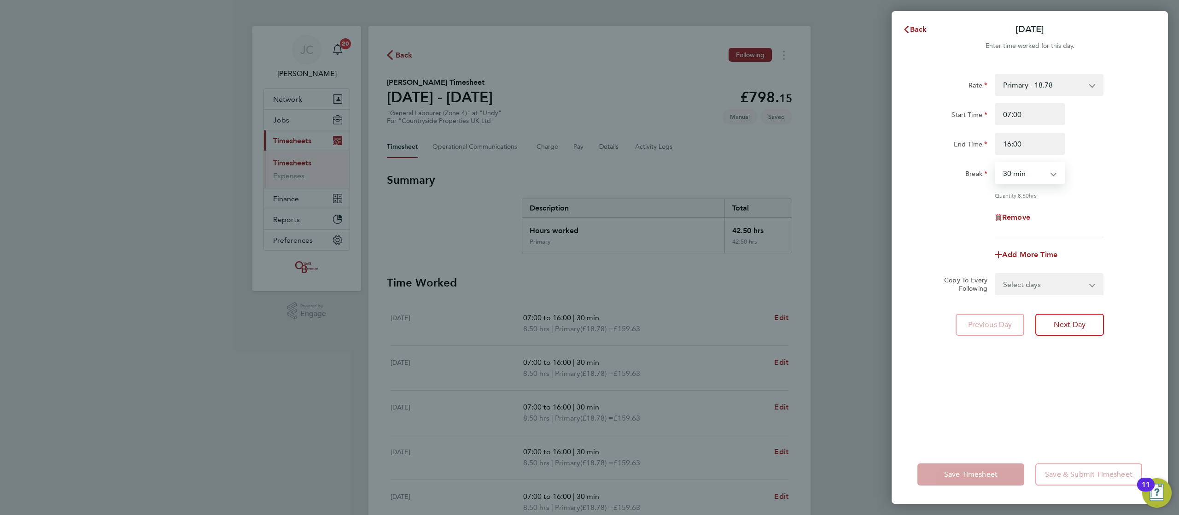
click at [1041, 175] on select "0 min 15 min 30 min 45 min 60 min 75 min 90 min" at bounding box center [1023, 173] width 57 height 20
click at [1097, 288] on app-icon-cross-button at bounding box center [1097, 284] width 11 height 20
drag, startPoint x: 1077, startPoint y: 285, endPoint x: 1097, endPoint y: 288, distance: 20.4
click at [1097, 288] on app-icon-cross-button at bounding box center [1097, 284] width 11 height 20
click at [1039, 175] on select "0 min 15 min 30 min 45 min 60 min 75 min 90 min" at bounding box center [1023, 173] width 57 height 20
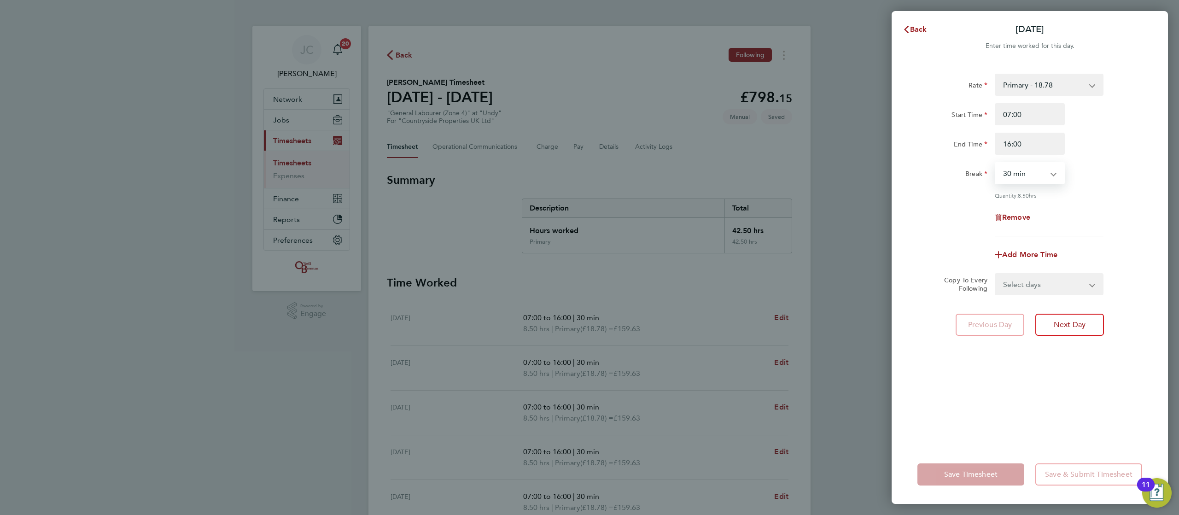
select select "60"
click at [995, 163] on select "0 min 15 min 30 min 45 min 60 min 75 min 90 min" at bounding box center [1023, 173] width 57 height 20
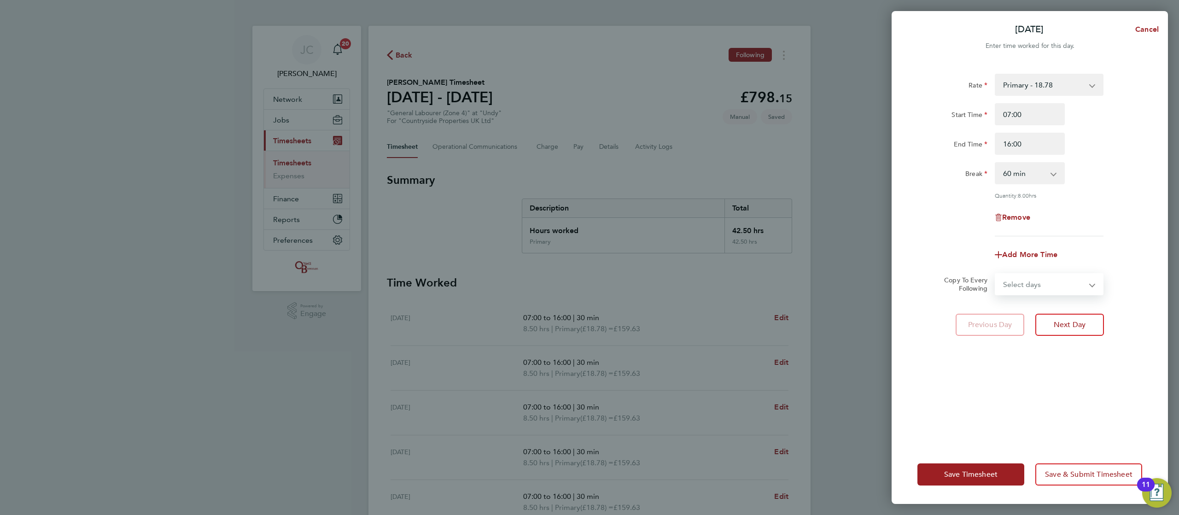
click at [1075, 287] on select "Select days Day Weekday (Mon-Fri) Weekend (Sat-Sun) Tuesday Wednesday Thursday …" at bounding box center [1043, 284] width 97 height 20
select select "WEEKDAY"
click at [995, 274] on select "Select days Day Weekday (Mon-Fri) Weekend (Sat-Sun) Tuesday Wednesday Thursday …" at bounding box center [1043, 284] width 97 height 20
select select "2025-09-28"
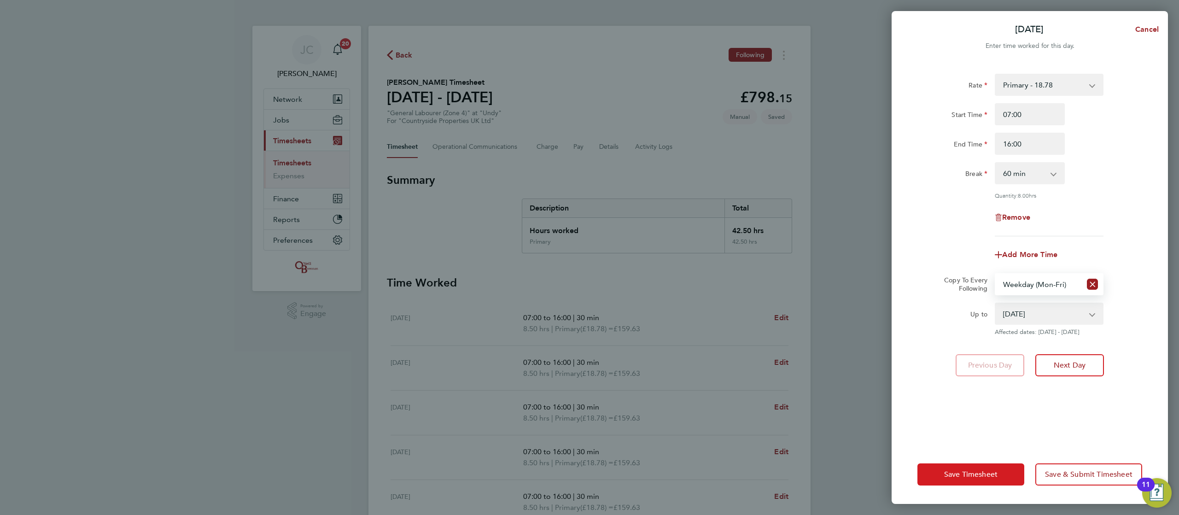
click at [980, 473] on span "Save Timesheet" at bounding box center [970, 474] width 53 height 9
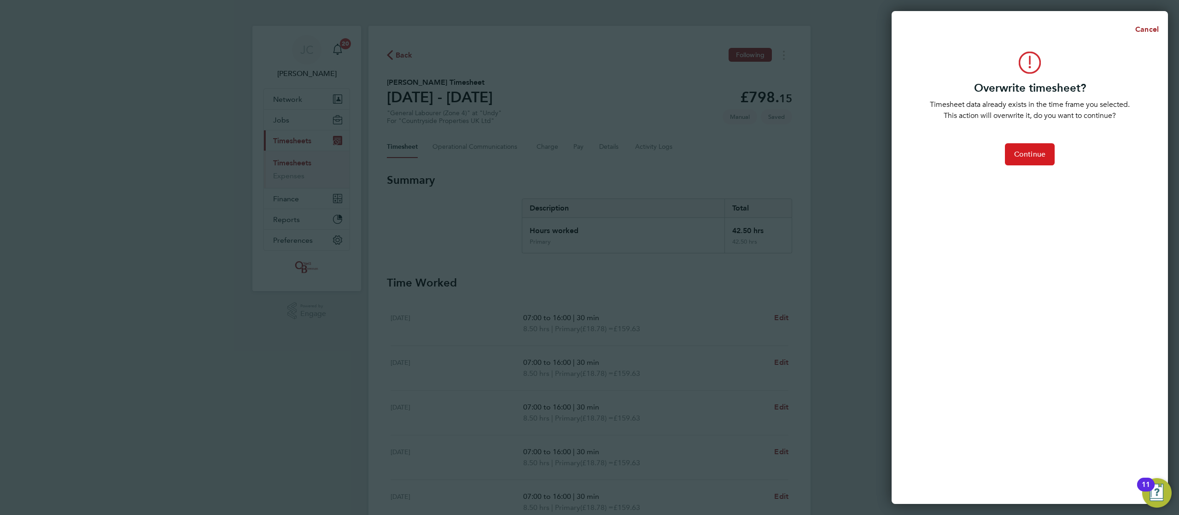
click at [1024, 163] on button "Continue" at bounding box center [1030, 154] width 50 height 22
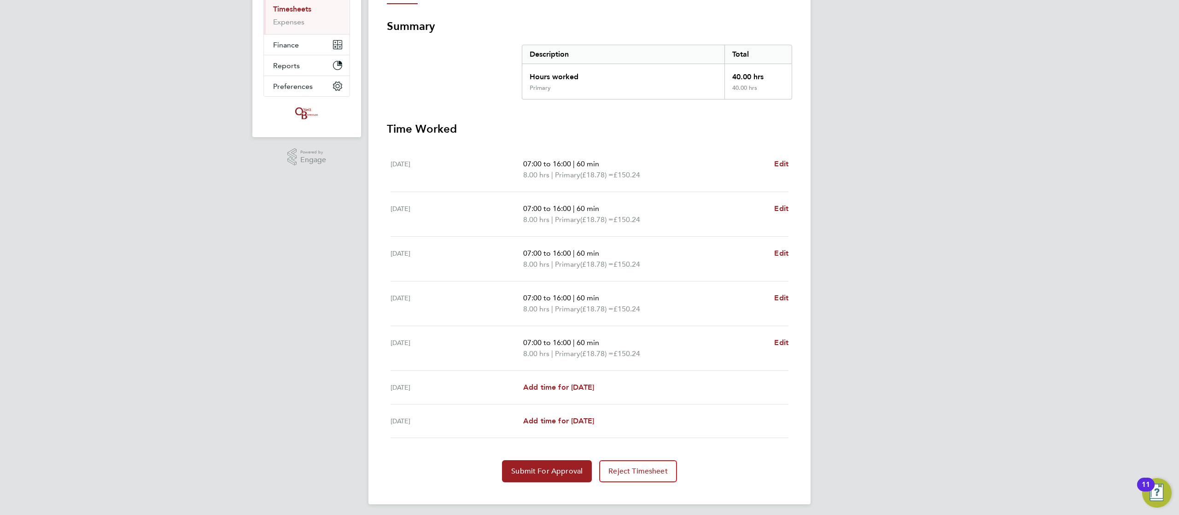
scroll to position [159, 0]
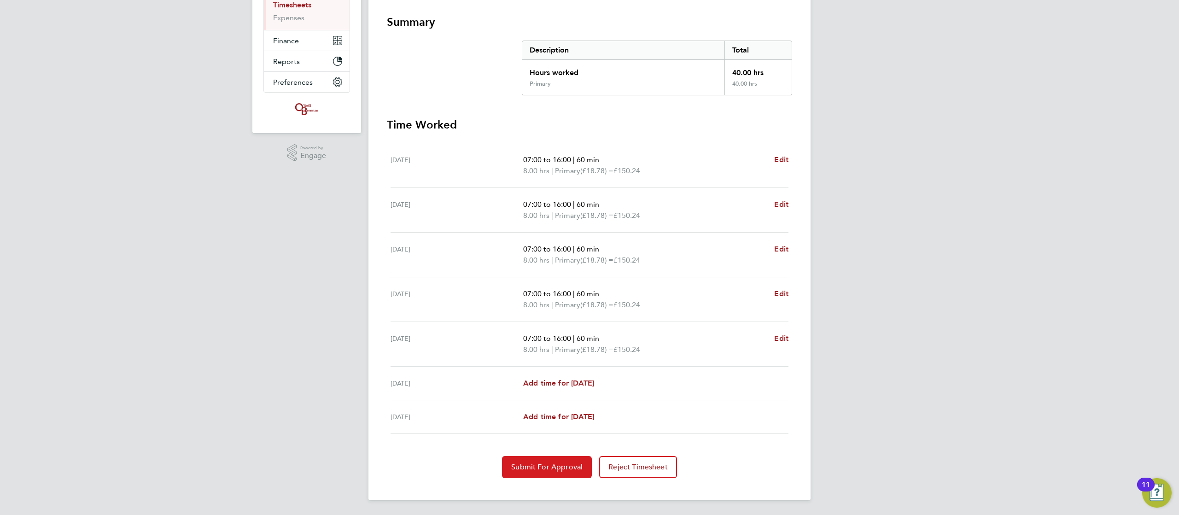
click at [533, 477] on button "Submit For Approval" at bounding box center [547, 467] width 90 height 22
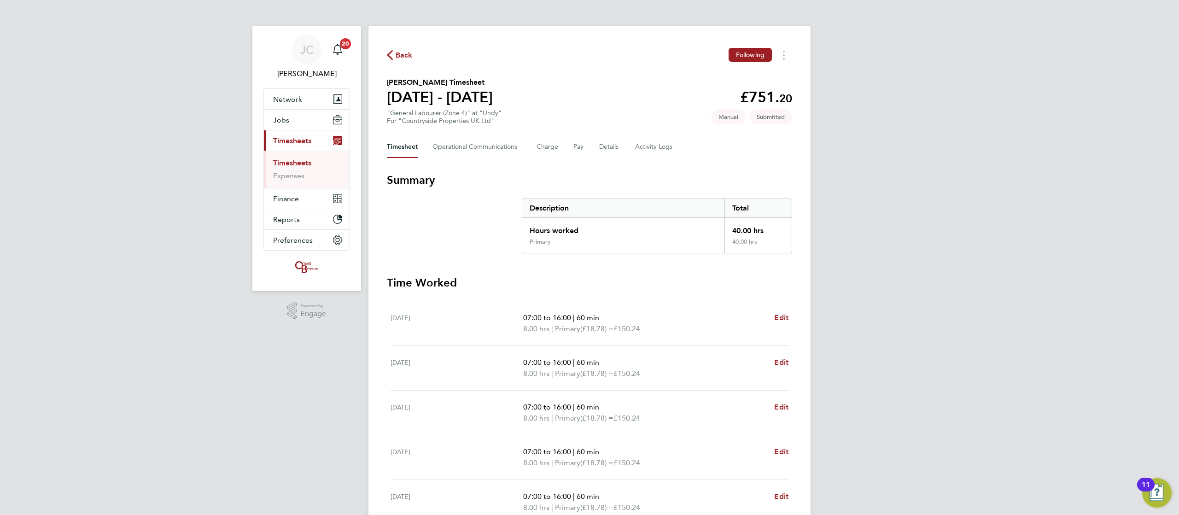
click at [388, 51] on icon "button" at bounding box center [390, 55] width 6 height 10
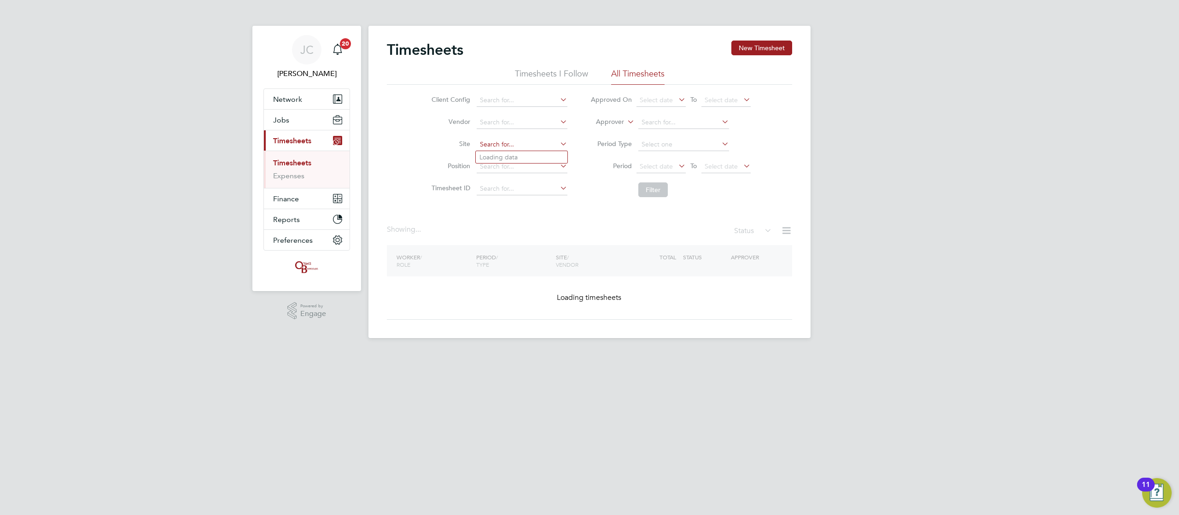
click at [505, 149] on input at bounding box center [522, 144] width 91 height 13
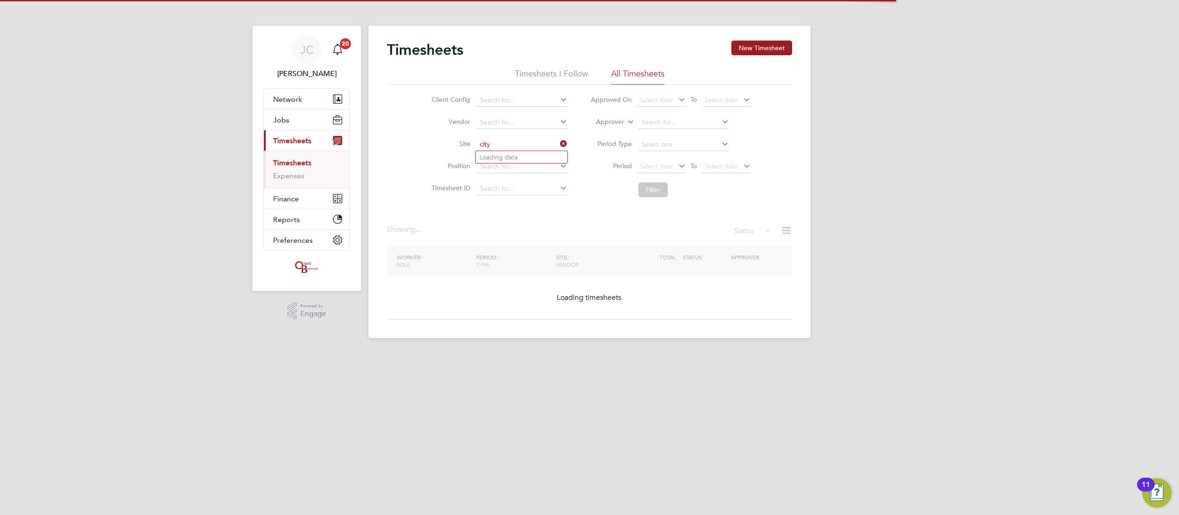
type input "city"
click at [503, 145] on input at bounding box center [522, 144] width 91 height 13
type input "city"
click at [490, 143] on input at bounding box center [522, 144] width 91 height 13
type input "city"
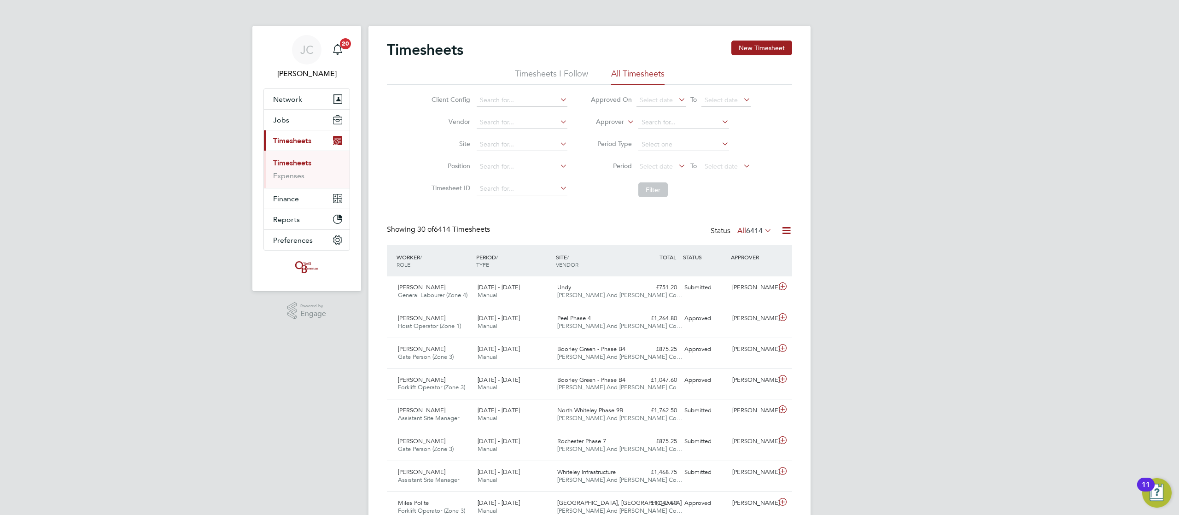
click at [518, 145] on input at bounding box center [522, 144] width 91 height 13
click at [514, 165] on li "City Gateway" at bounding box center [527, 169] width 102 height 12
type input "City Gateway"
click at [645, 193] on button "Filter" at bounding box center [652, 189] width 29 height 15
